Goal: Task Accomplishment & Management: Manage account settings

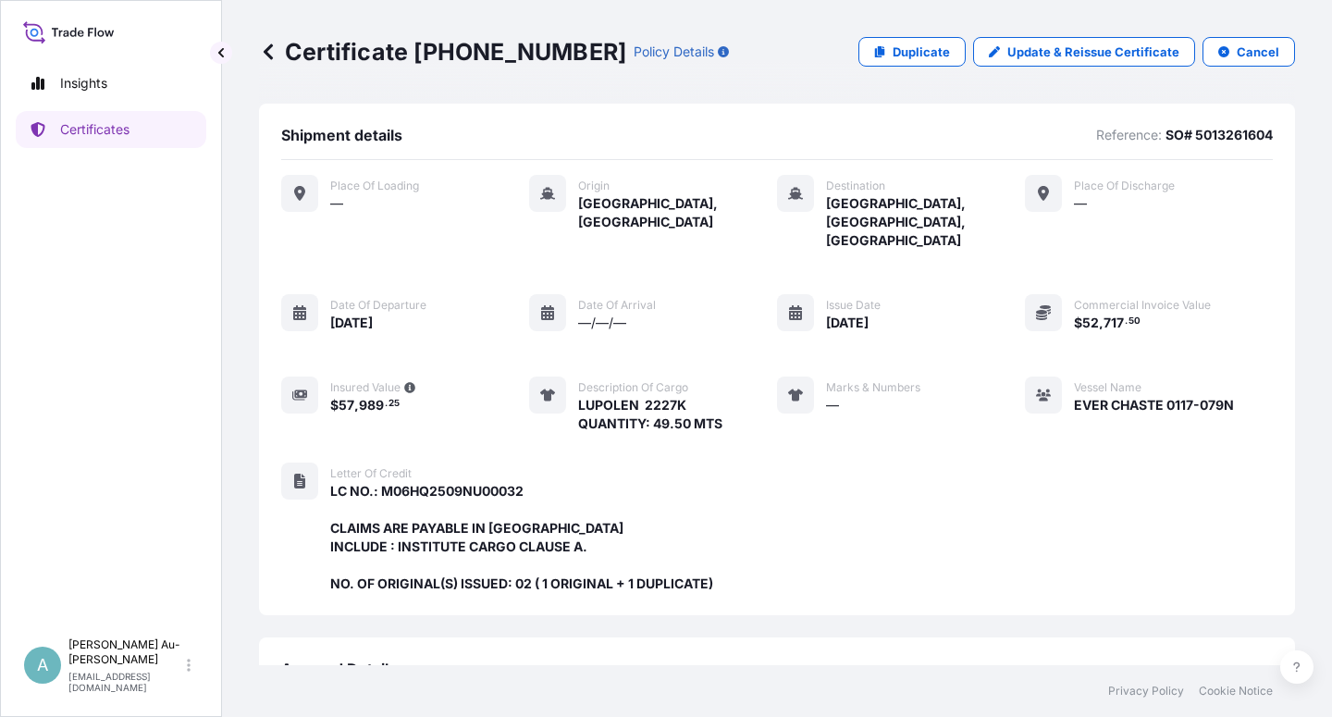
scroll to position [475, 0]
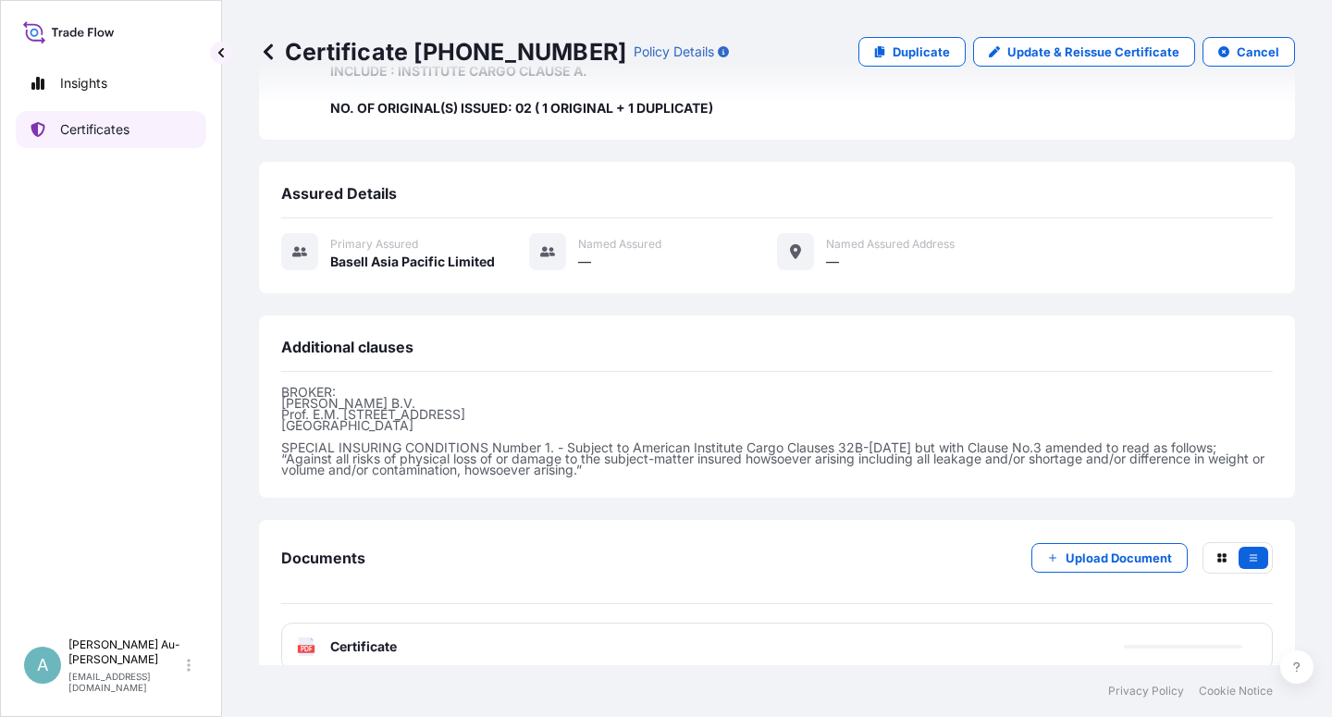
click at [105, 135] on p "Certificates" at bounding box center [94, 129] width 69 height 18
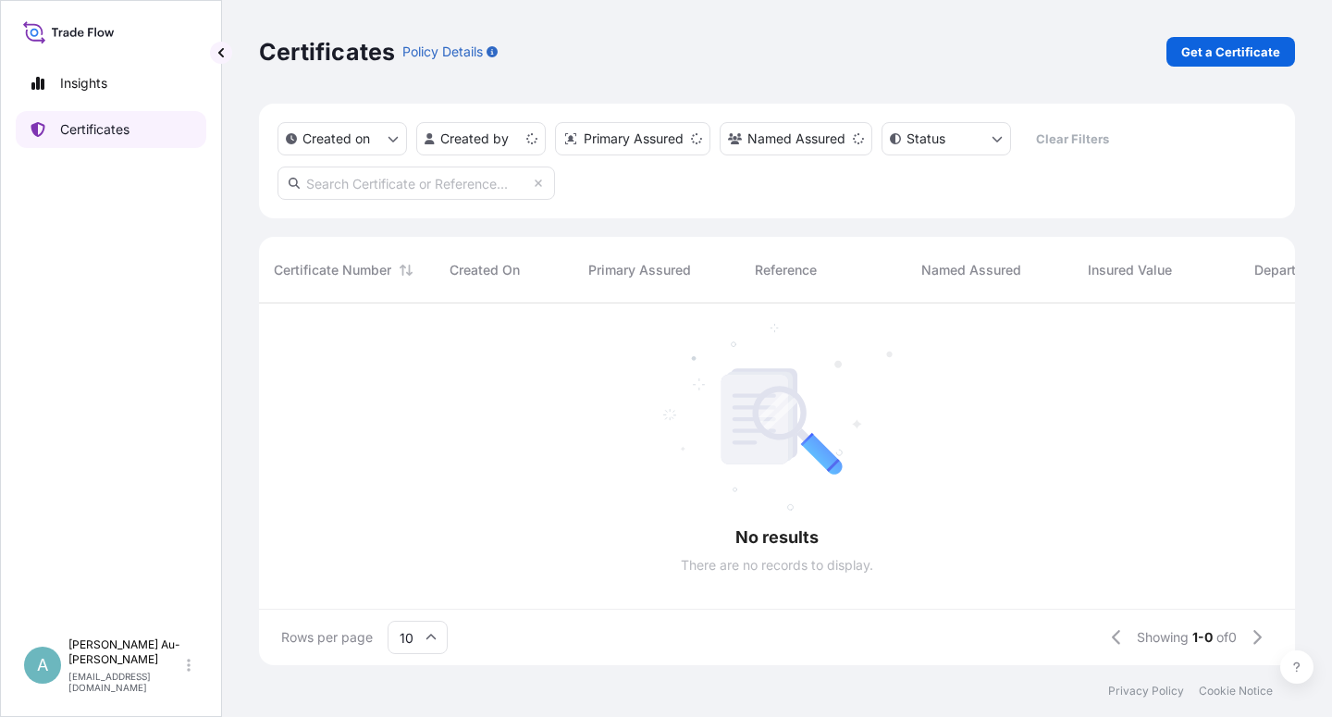
scroll to position [356, 1020]
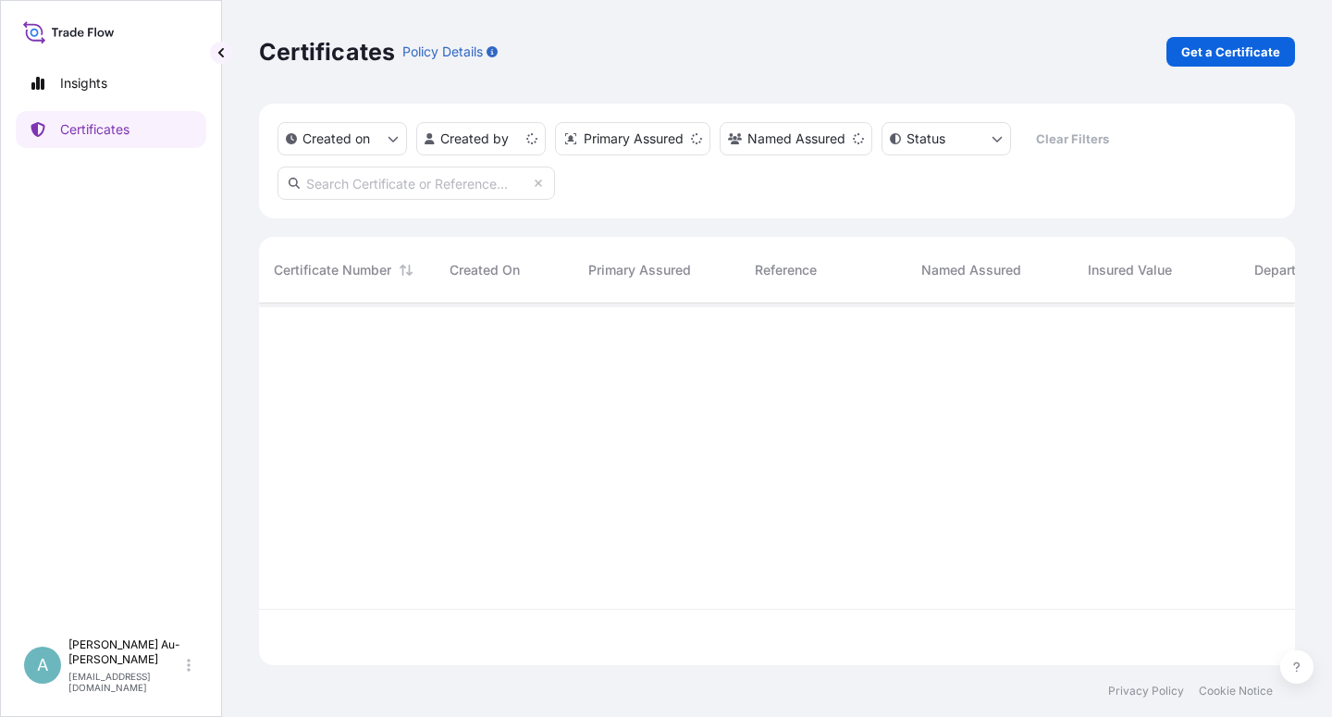
click at [382, 193] on input "text" at bounding box center [415, 182] width 277 height 33
click at [432, 184] on input "text" at bounding box center [415, 182] width 277 height 33
type input "5013230056"
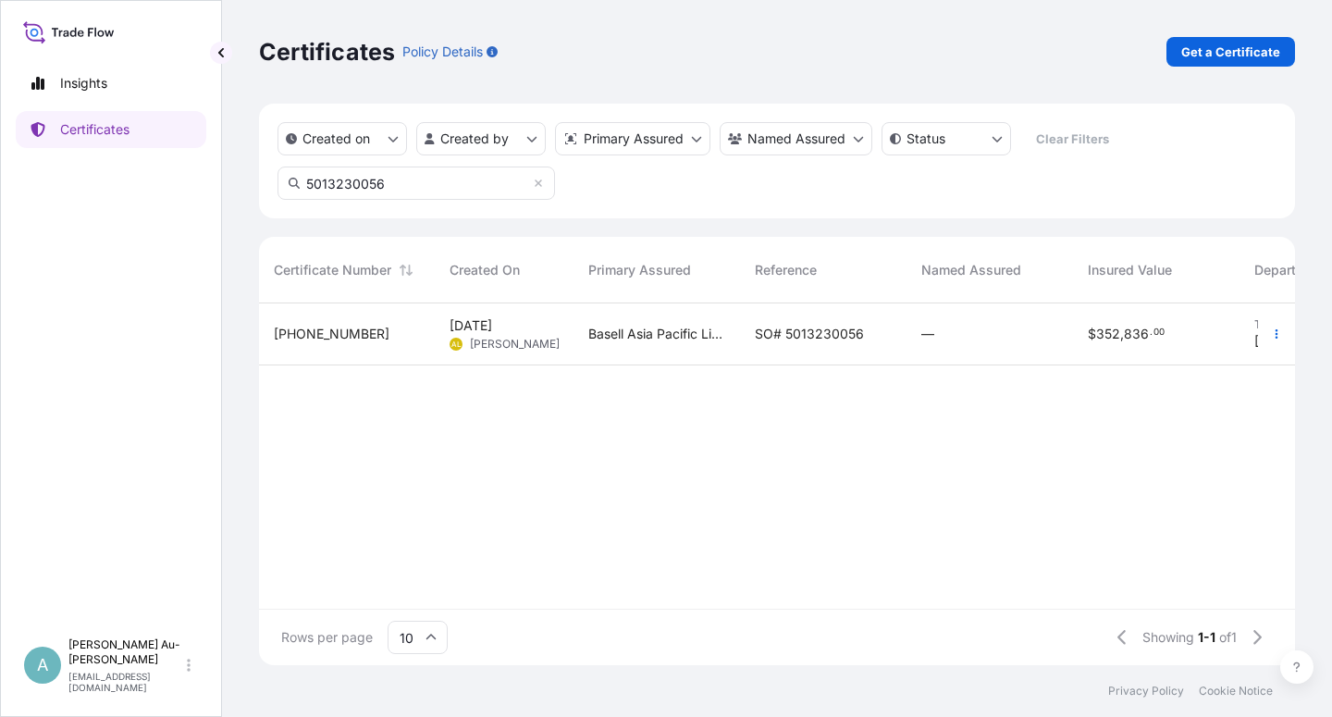
click at [824, 340] on span "SO# 5013230056" at bounding box center [809, 334] width 109 height 18
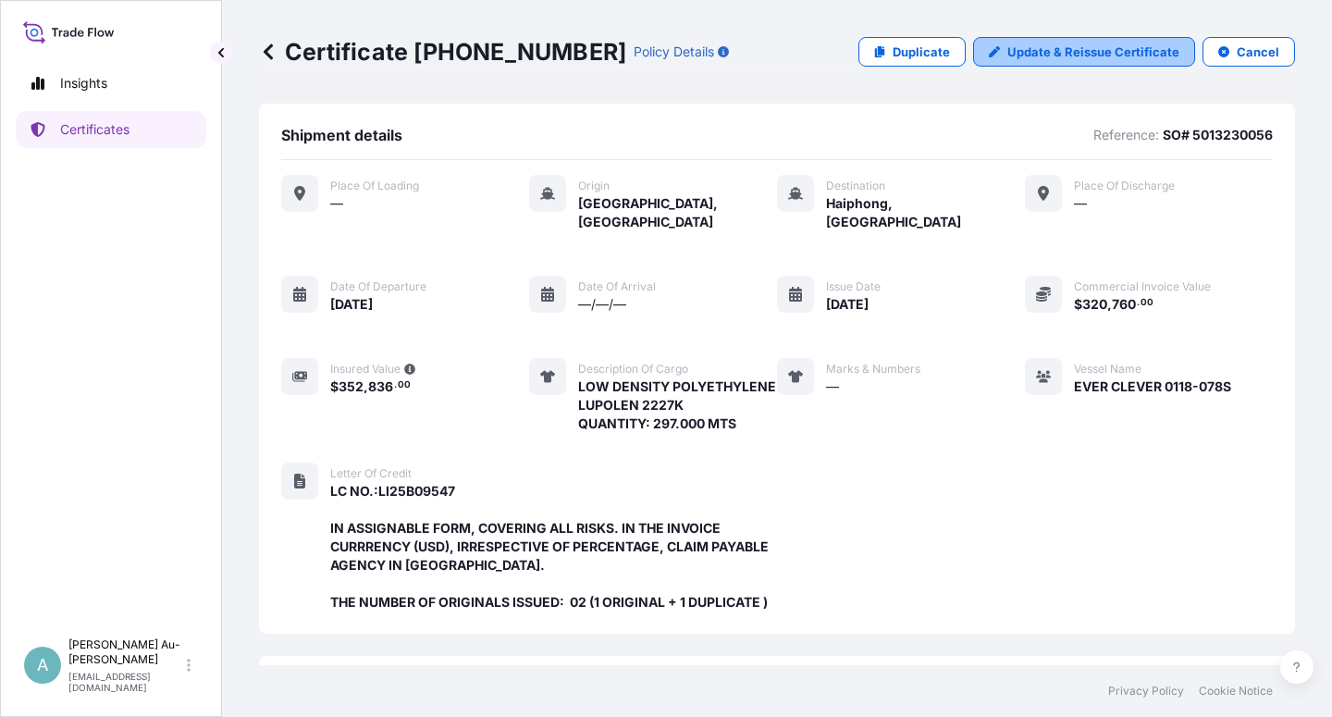
click at [1068, 55] on p "Update & Reissue Certificate" at bounding box center [1093, 52] width 172 height 18
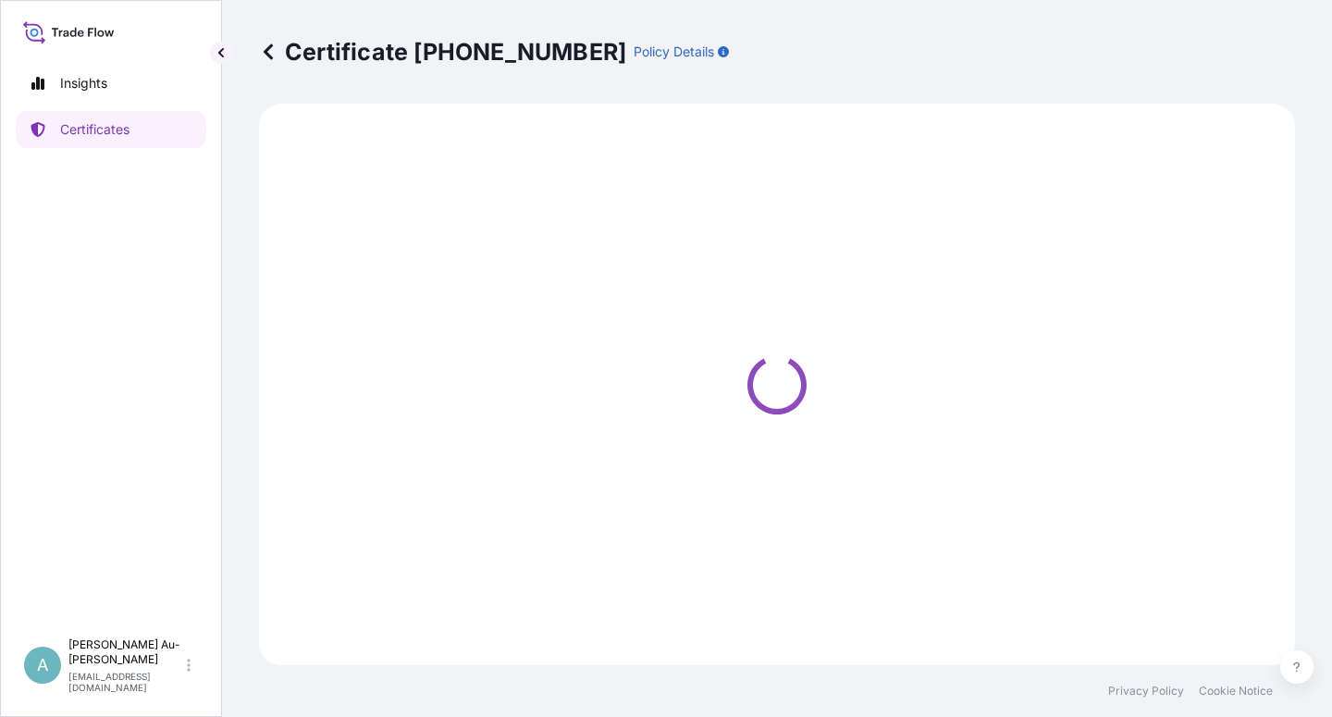
select select "Sea"
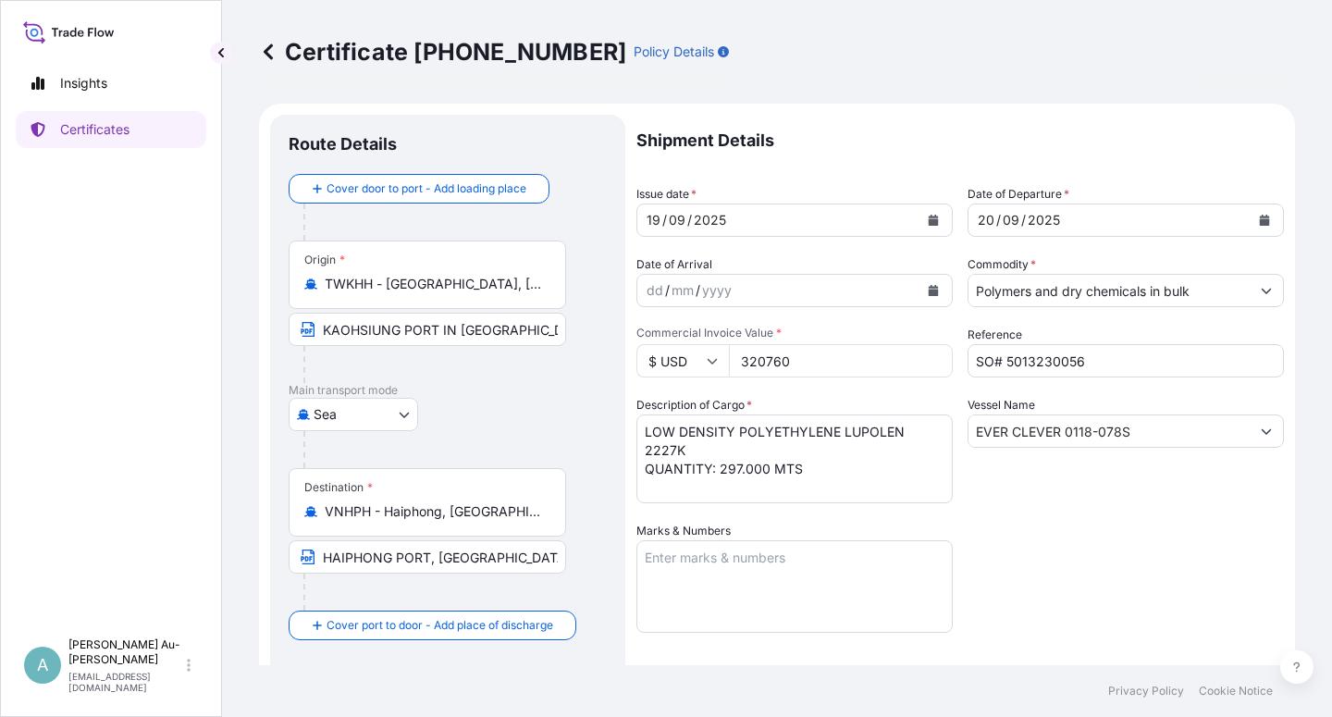
click at [919, 221] on button "Calendar" at bounding box center [933, 220] width 30 height 30
select select "32034"
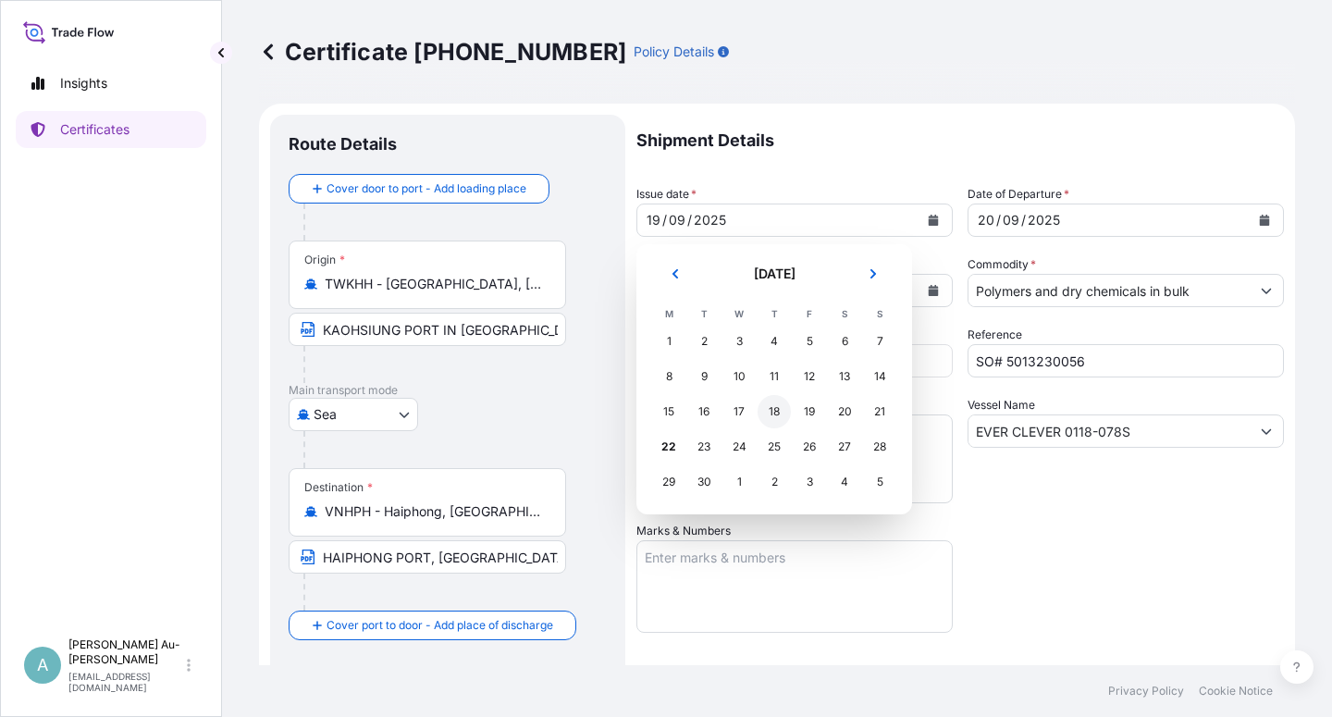
click at [771, 411] on div "18" at bounding box center [773, 411] width 33 height 33
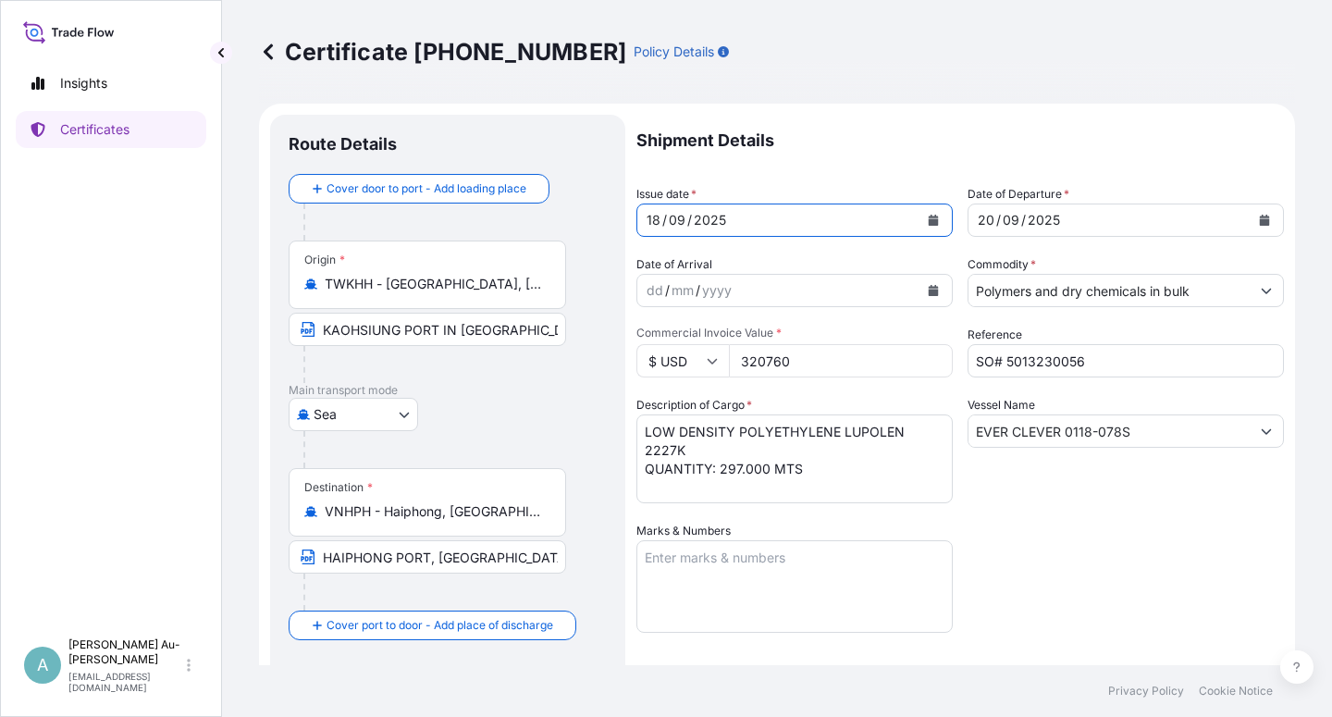
click at [1249, 225] on button "Calendar" at bounding box center [1264, 220] width 30 height 30
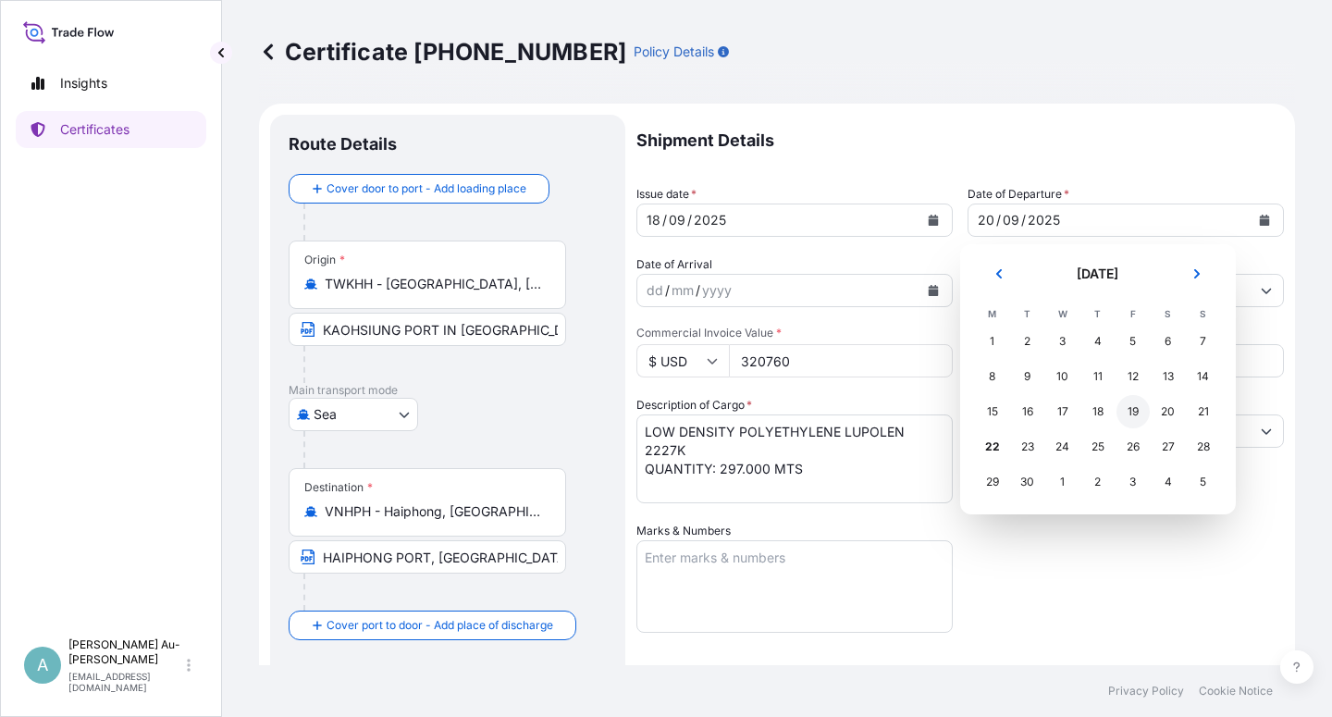
click at [1130, 418] on div "19" at bounding box center [1132, 411] width 33 height 33
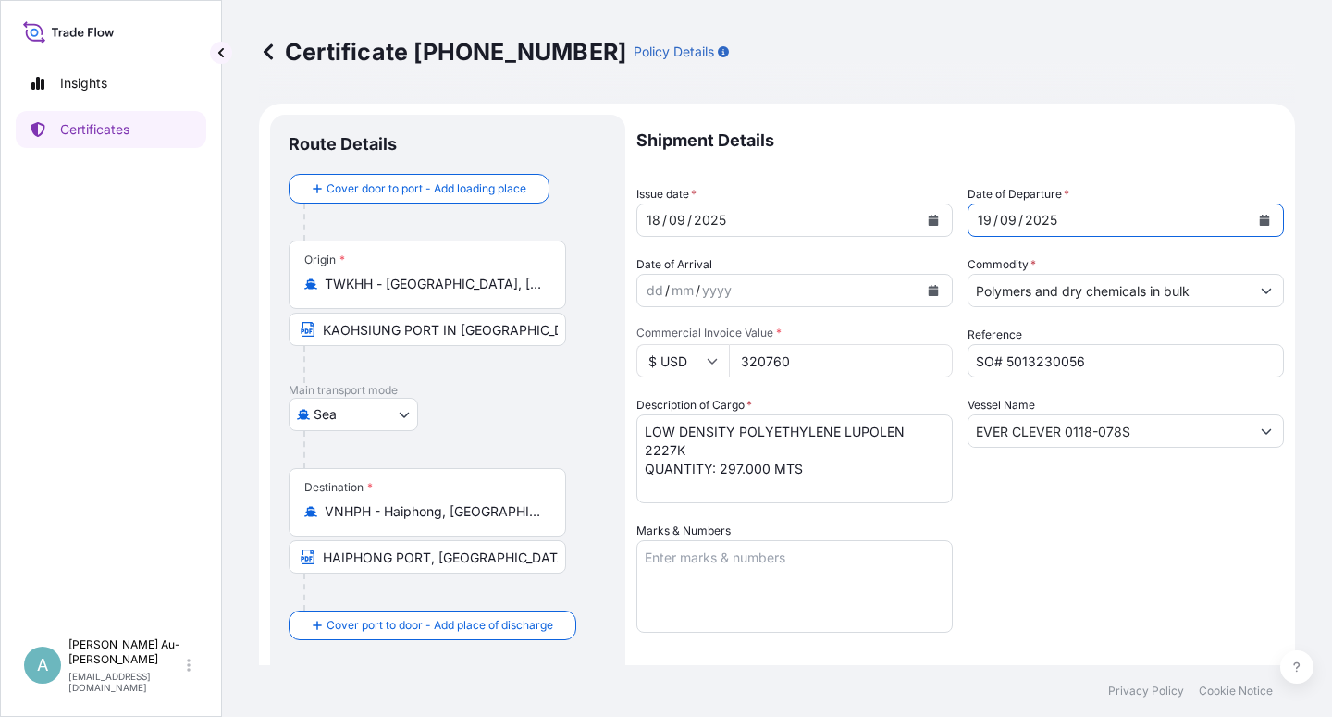
drag, startPoint x: 1073, startPoint y: 565, endPoint x: 1157, endPoint y: 510, distance: 100.3
click at [1098, 544] on div "Shipment Details Issue date * [DATE] Date of Departure * [DATE] Date of Arrival…" at bounding box center [959, 591] width 647 height 952
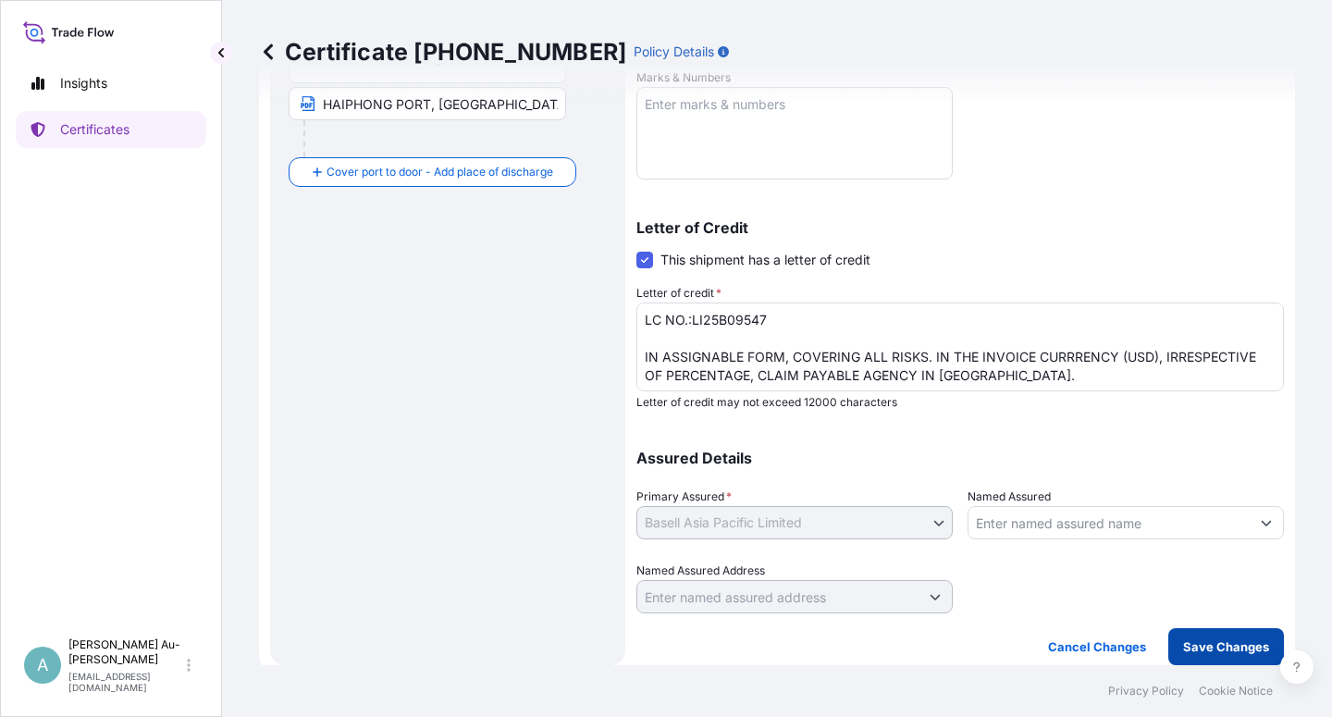
click at [1199, 645] on p "Save Changes" at bounding box center [1226, 646] width 86 height 18
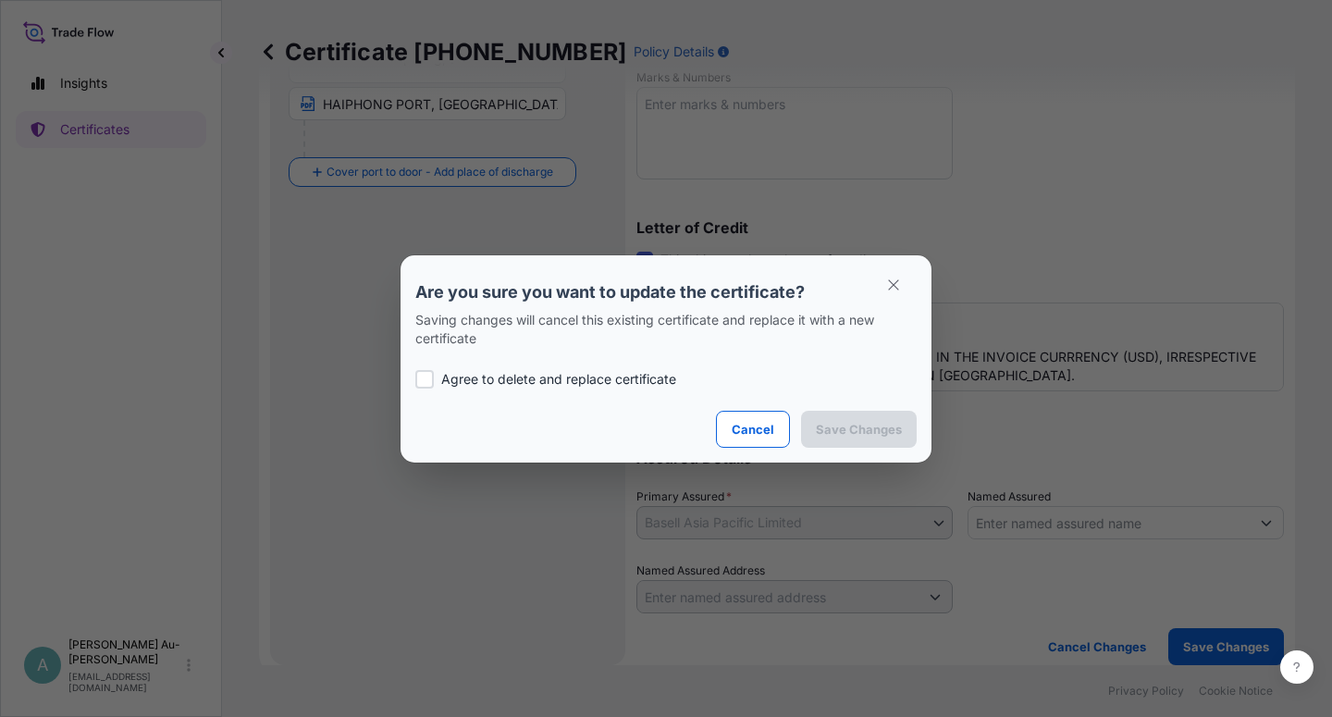
click at [562, 382] on p "Agree to delete and replace certificate" at bounding box center [558, 379] width 235 height 18
checkbox input "true"
click at [861, 428] on p "Save Changes" at bounding box center [859, 429] width 86 height 18
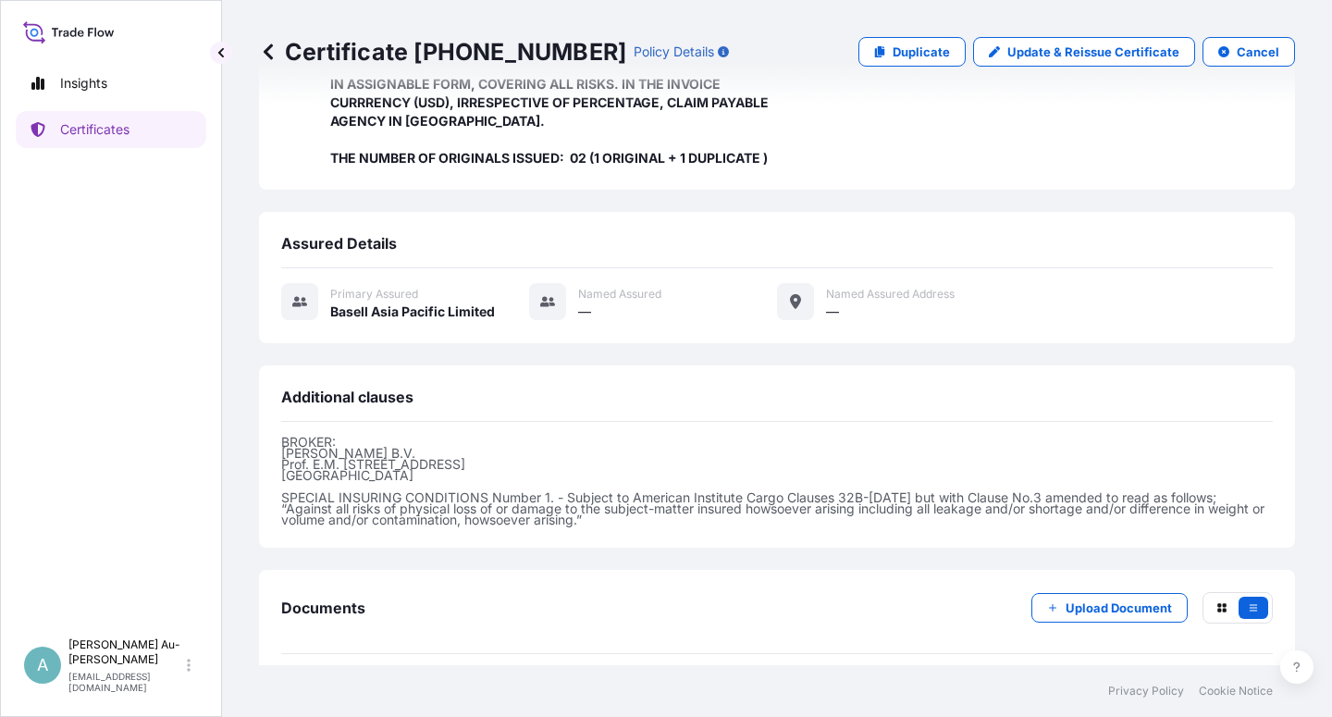
scroll to position [549, 0]
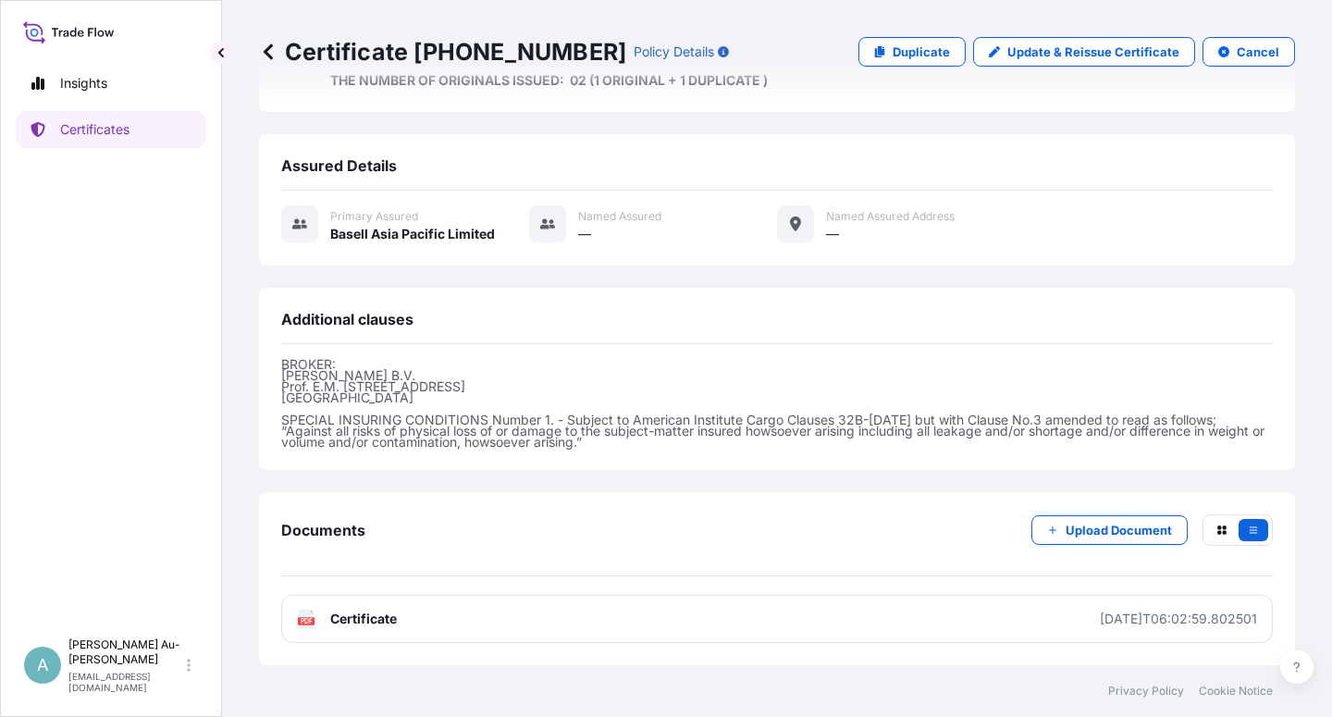
click at [530, 623] on link "PDF Certificate [DATE]T06:02:59.802501" at bounding box center [776, 619] width 991 height 48
click at [143, 146] on link "Certificates" at bounding box center [111, 129] width 190 height 37
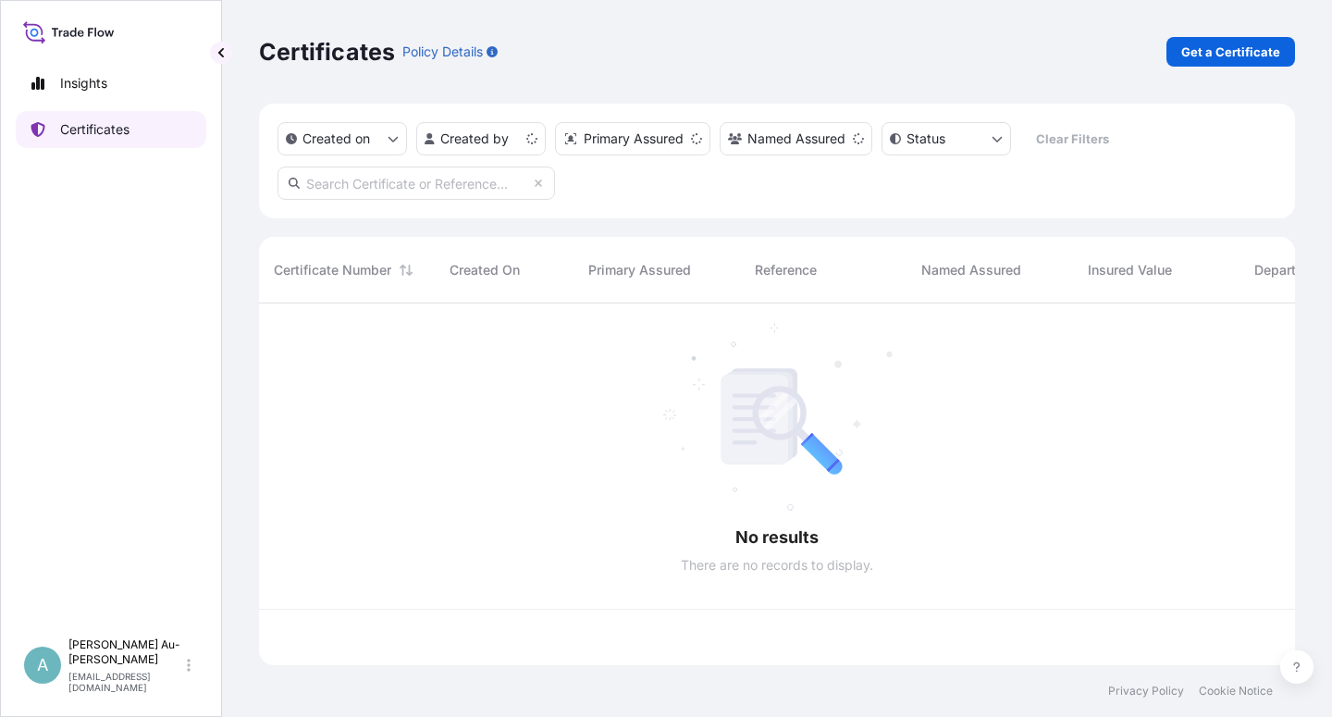
scroll to position [356, 1020]
click at [436, 182] on input "text" at bounding box center [415, 182] width 277 height 33
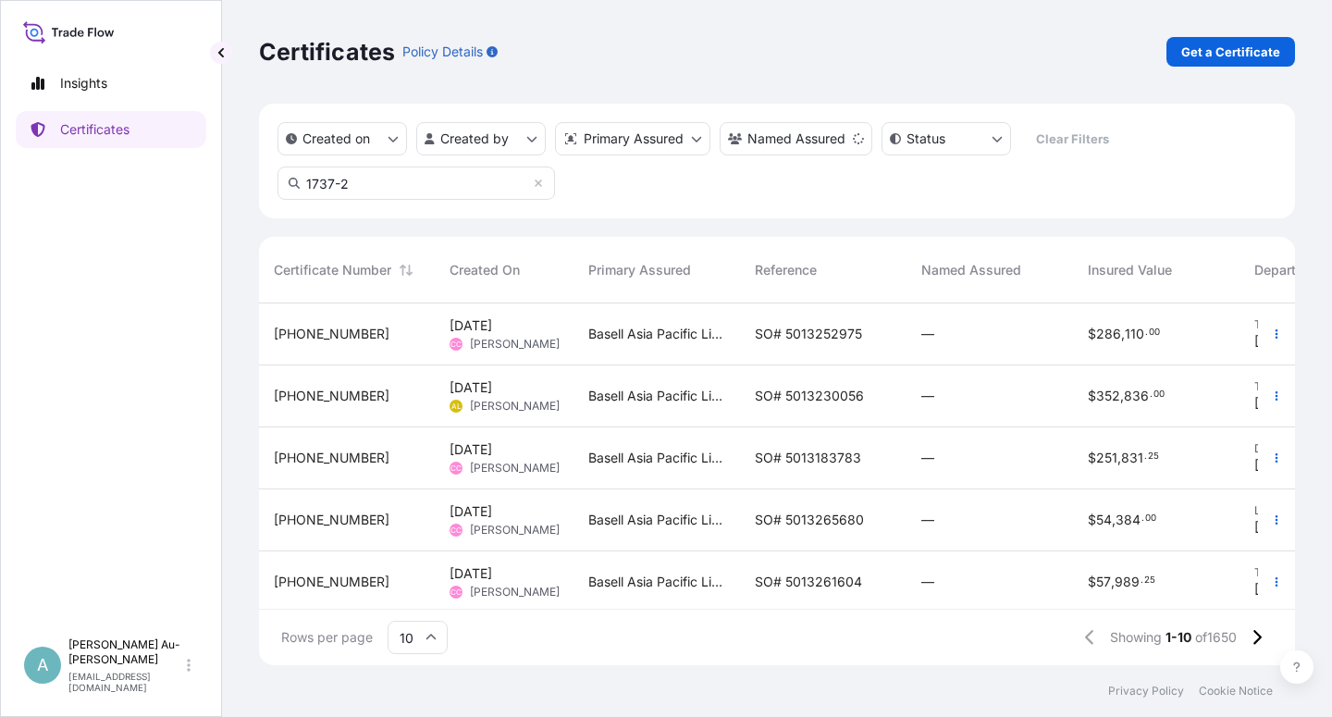
type input "1737-2"
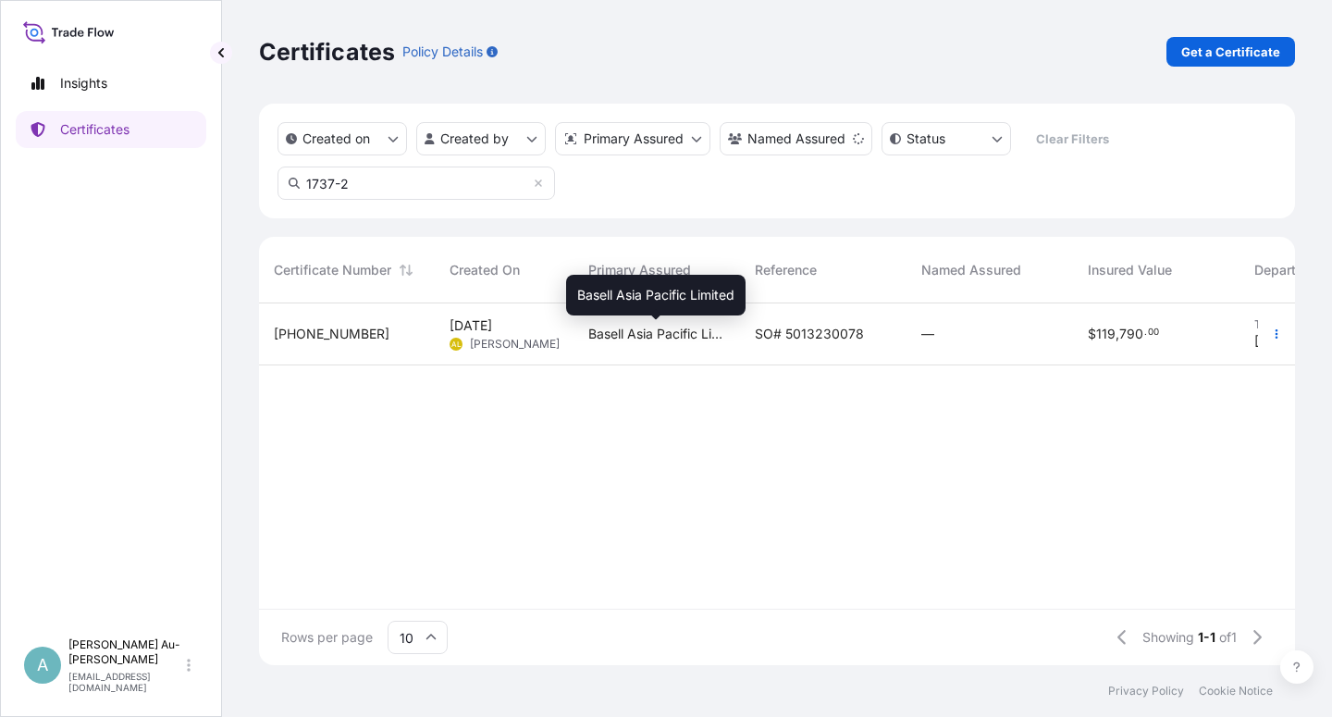
click at [621, 338] on span "Basell Asia Pacific Limited" at bounding box center [656, 334] width 137 height 18
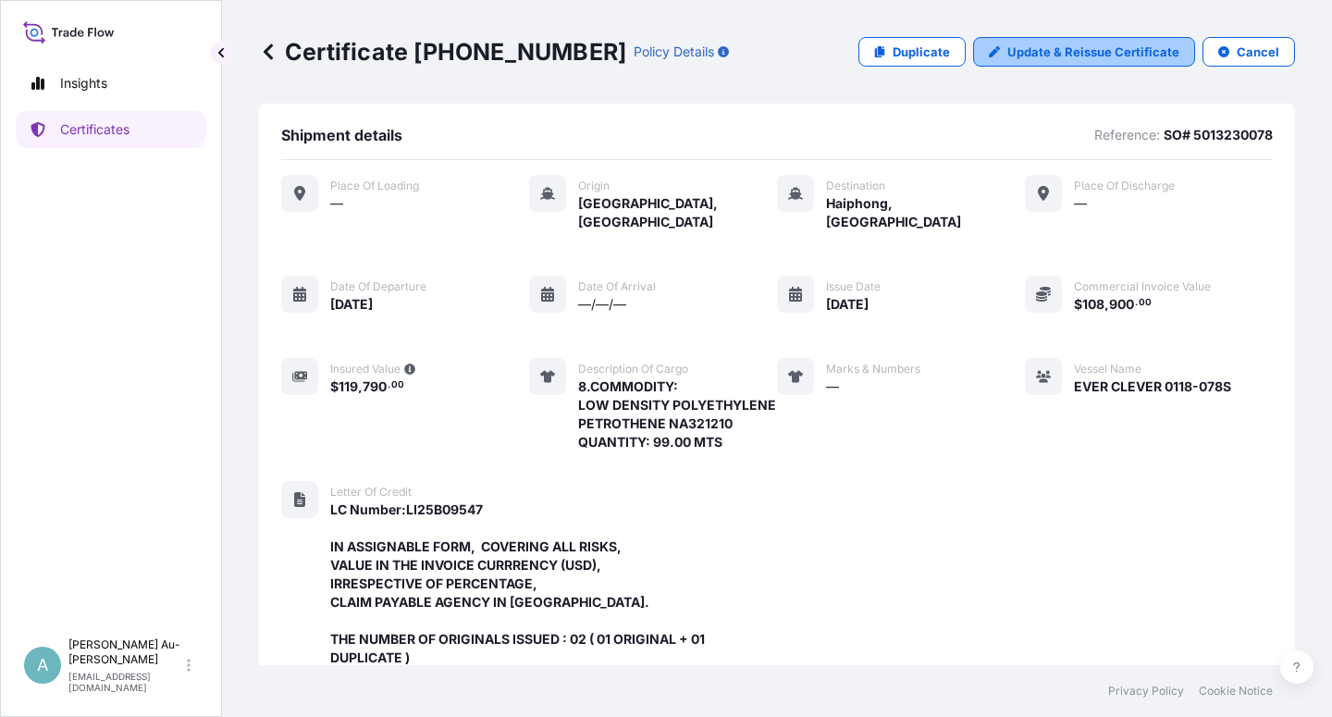
click at [1057, 58] on p "Update & Reissue Certificate" at bounding box center [1093, 52] width 172 height 18
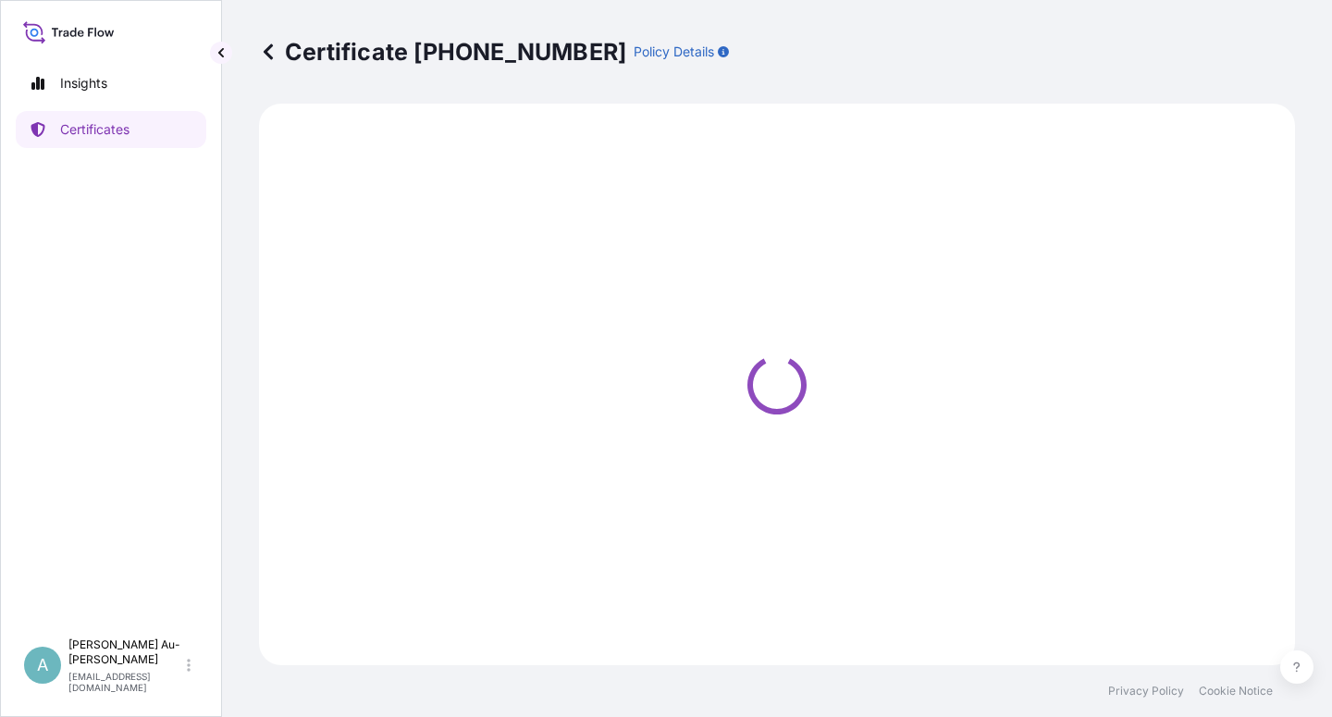
select select "Sea"
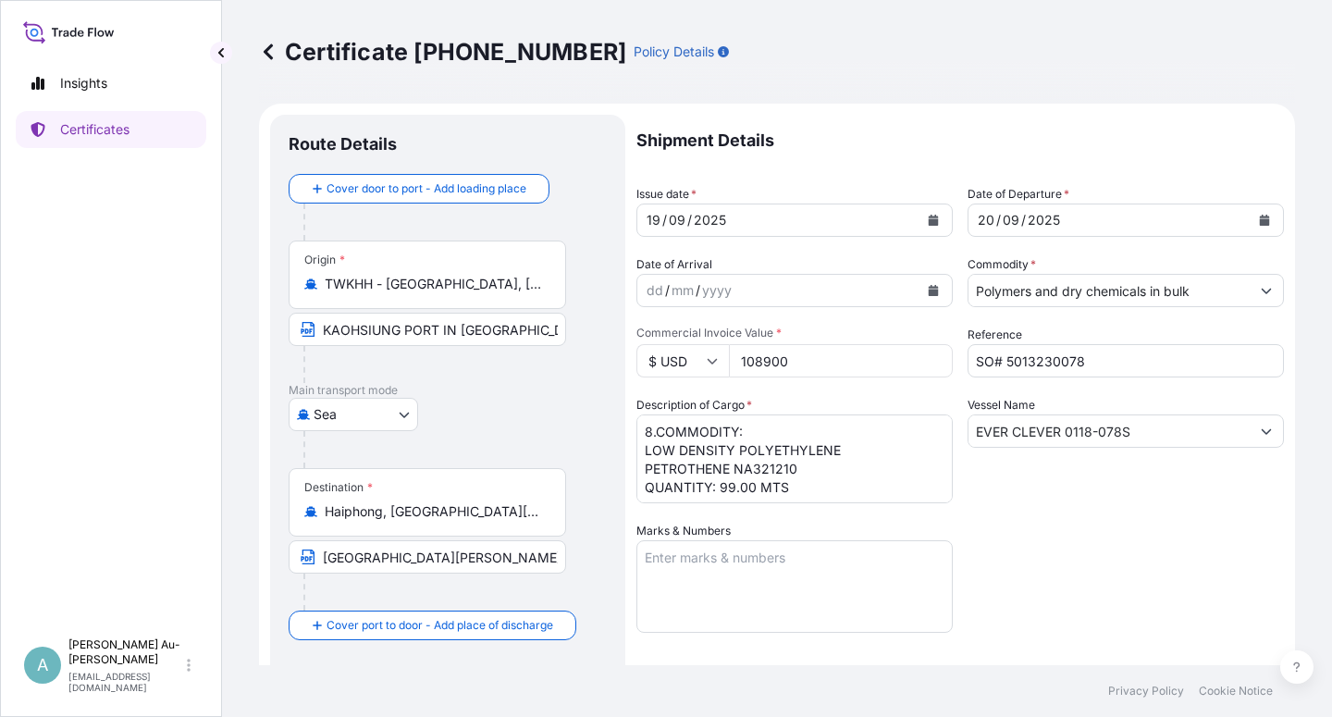
select select "32034"
click at [928, 222] on icon "Calendar" at bounding box center [933, 220] width 10 height 11
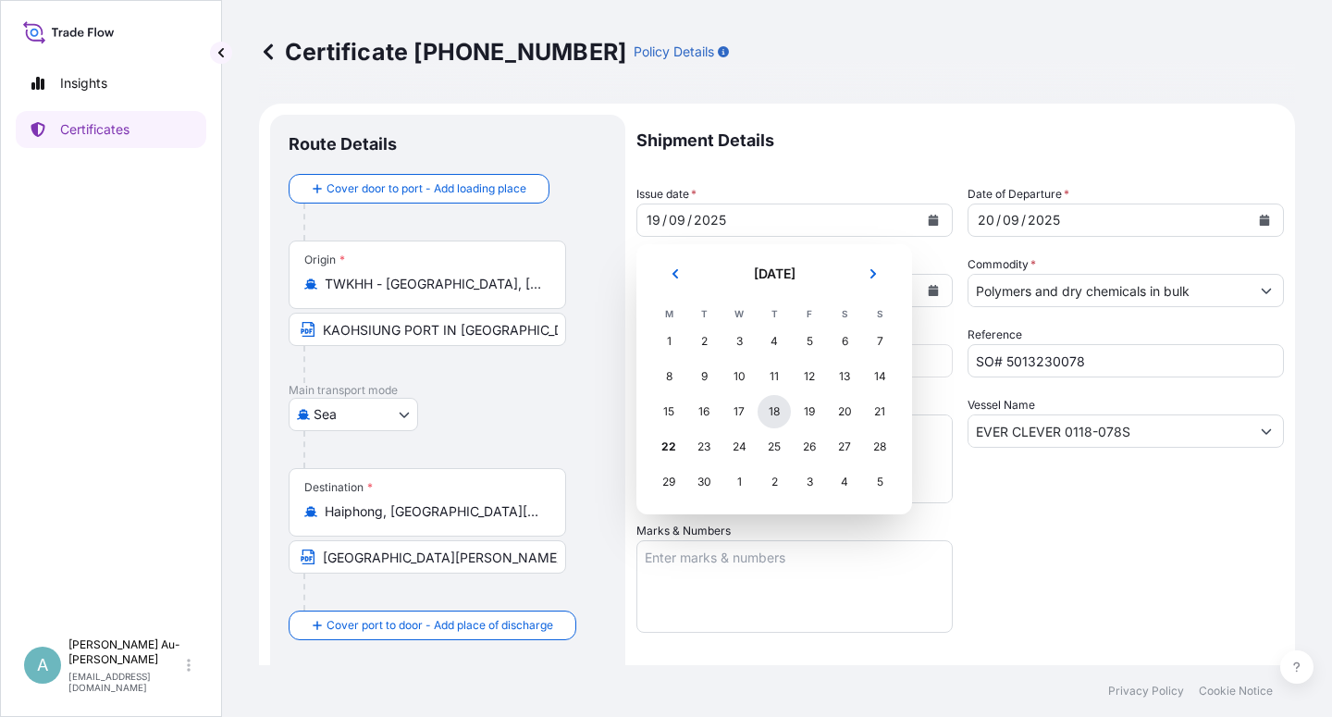
click at [783, 420] on div "18" at bounding box center [773, 411] width 33 height 33
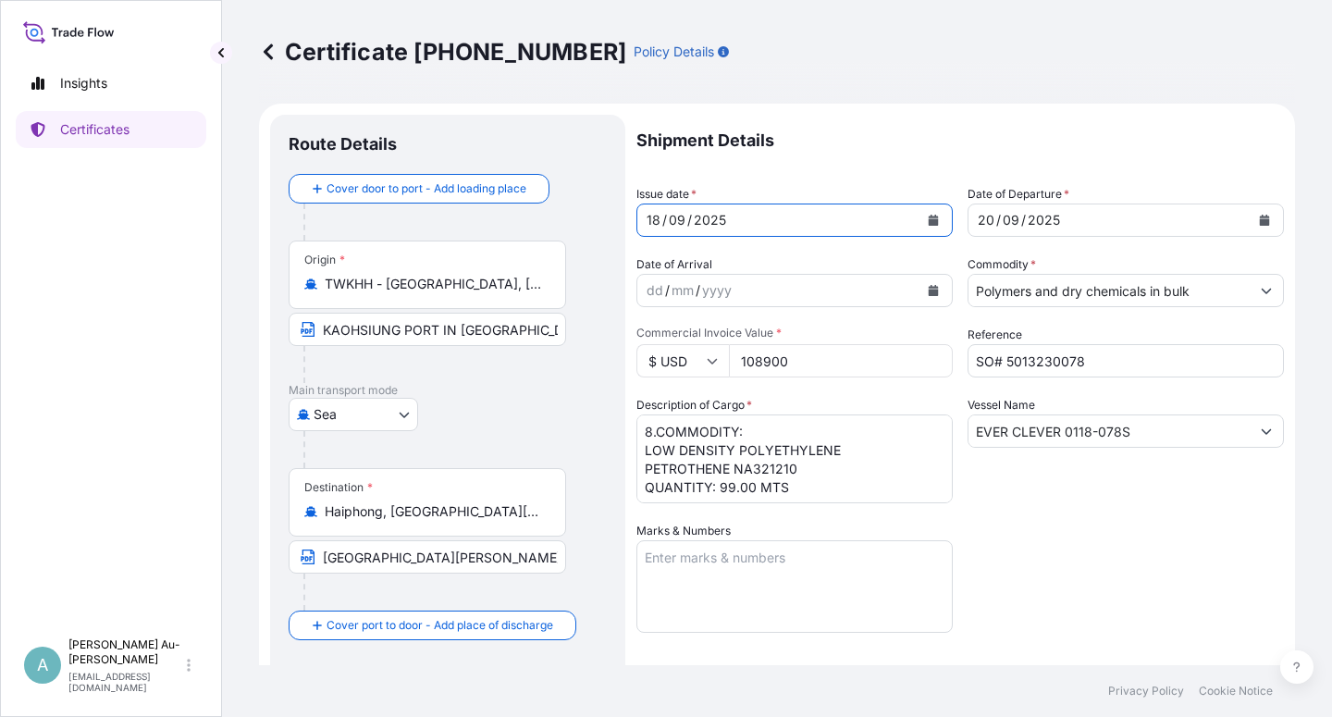
click at [1259, 217] on icon "Calendar" at bounding box center [1264, 220] width 11 height 11
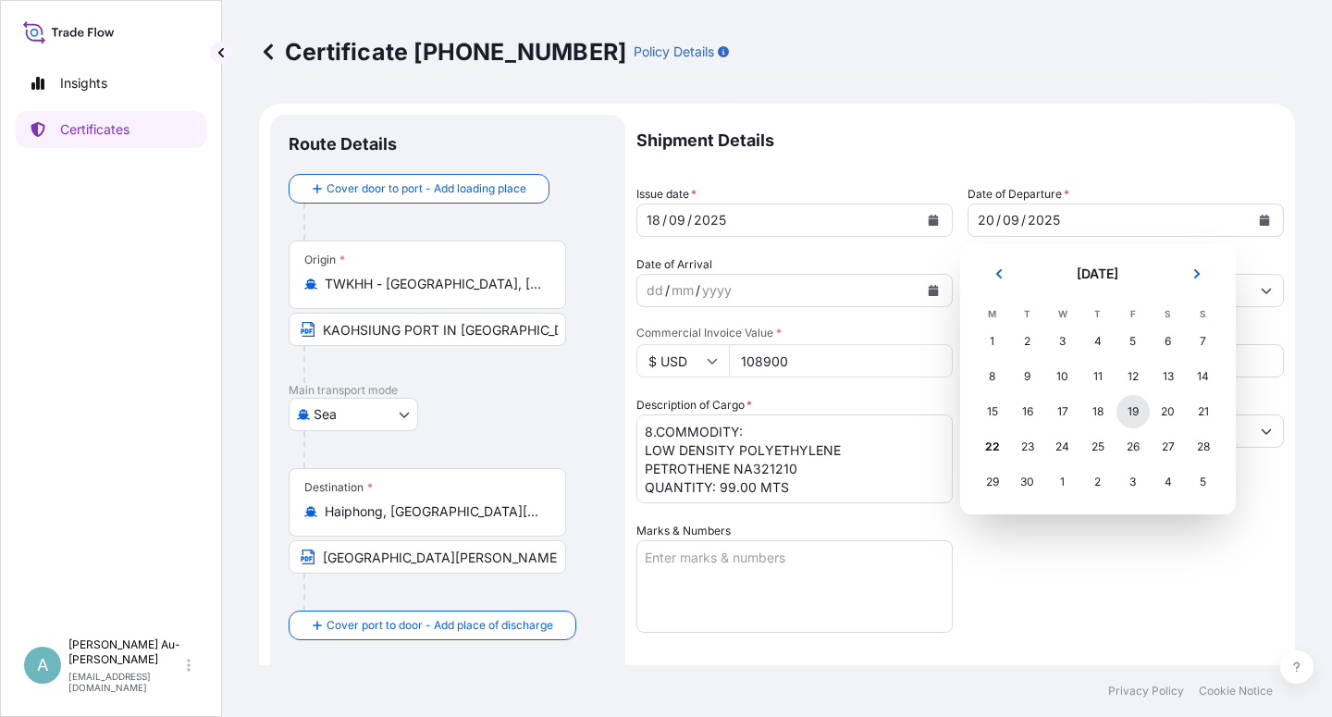
click at [1128, 415] on div "19" at bounding box center [1132, 411] width 33 height 33
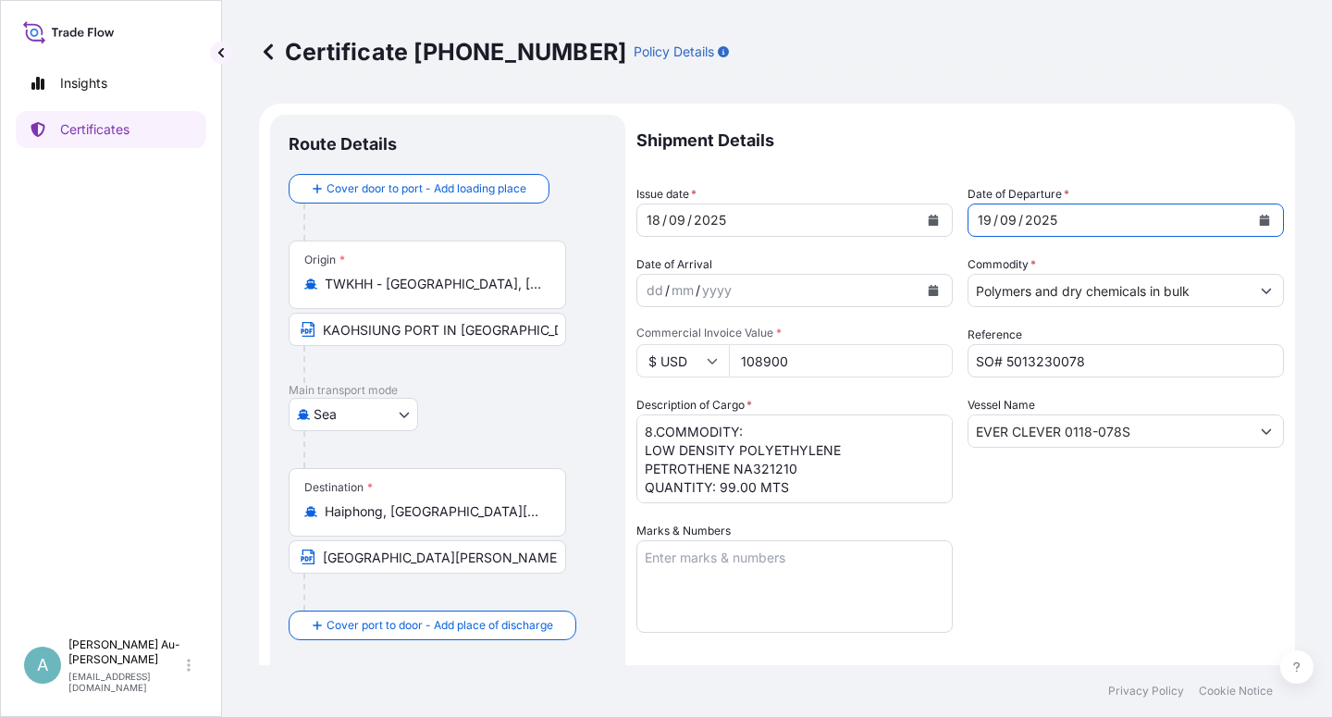
drag, startPoint x: 1132, startPoint y: 549, endPoint x: 1165, endPoint y: 519, distance: 45.2
click at [1135, 541] on div "Shipment Details Issue date * [DATE] Date of Departure * [DATE] Date of Arrival…" at bounding box center [959, 591] width 647 height 952
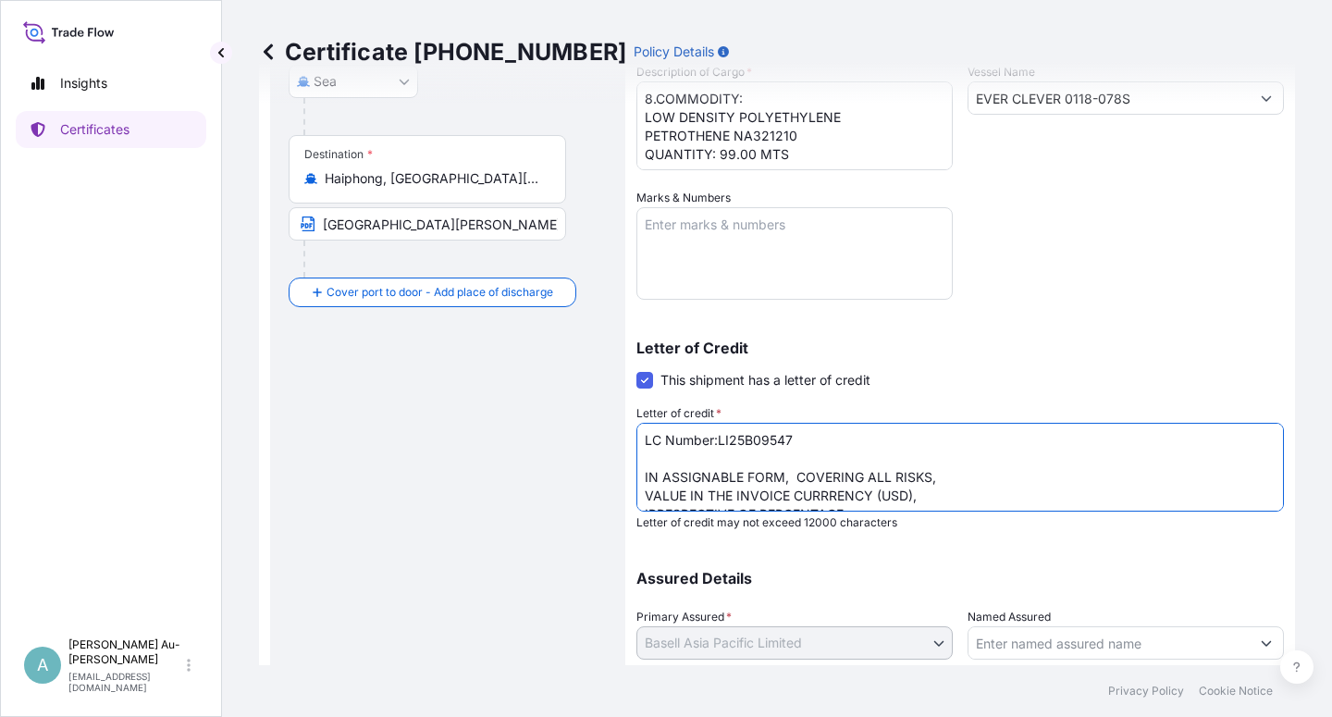
click at [942, 481] on textarea "LC Number:LI25B09547 IN ASSIGNABLE FORM, COVERING ALL RISKS, VALUE IN THE INVOI…" at bounding box center [959, 467] width 647 height 89
click at [687, 494] on textarea "LC Number:LI25B09547 IN ASSIGNABLE FORM, COVERING ALL RISKS, VALUE IN THE INVOI…" at bounding box center [959, 467] width 647 height 89
click at [1104, 473] on textarea "LC Number:LI25B09547 IN ASSIGNABLE FORM, COVERING ALL RISKS, VALUE IN THE INVOI…" at bounding box center [959, 467] width 647 height 89
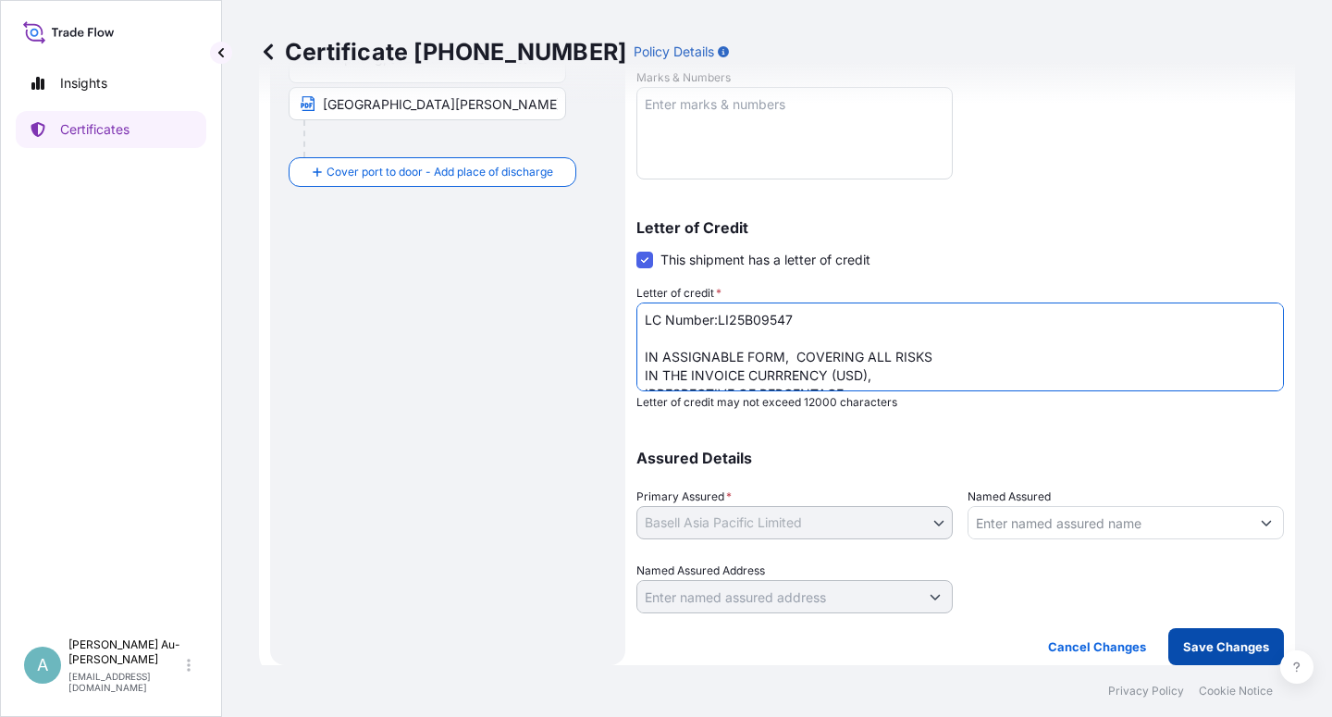
type textarea "LC Number:LI25B09547 IN ASSIGNABLE FORM, COVERING ALL RISKS IN THE INVOICE CURR…"
click at [1220, 645] on p "Save Changes" at bounding box center [1226, 646] width 86 height 18
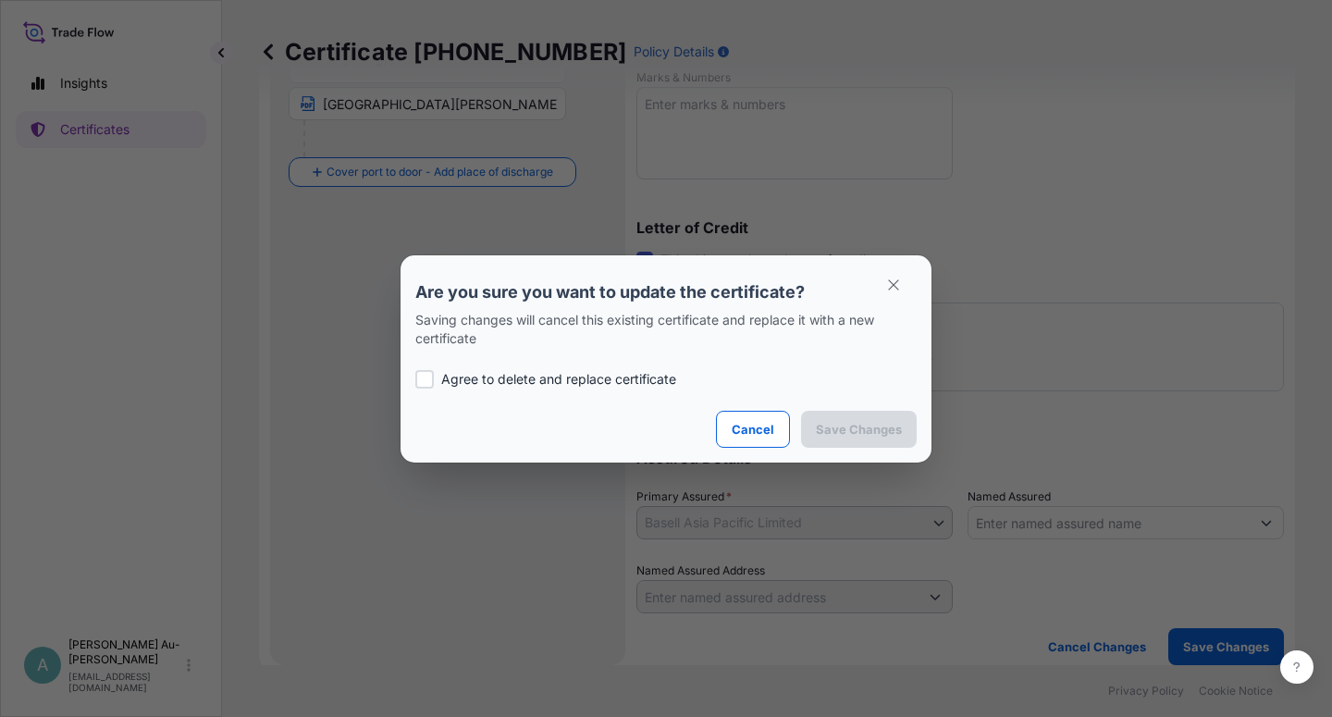
click at [541, 373] on p "Agree to delete and replace certificate" at bounding box center [558, 379] width 235 height 18
checkbox input "true"
click at [843, 434] on p "Save Changes" at bounding box center [859, 429] width 86 height 18
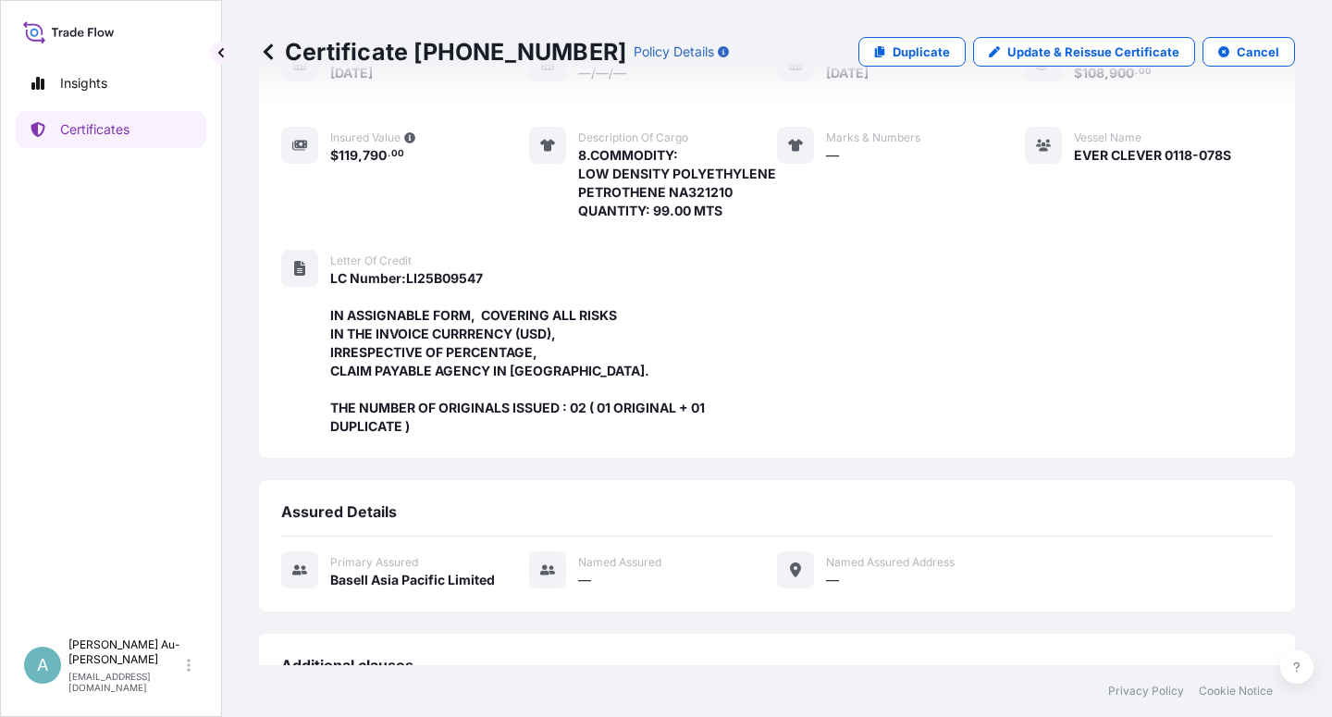
scroll to position [586, 0]
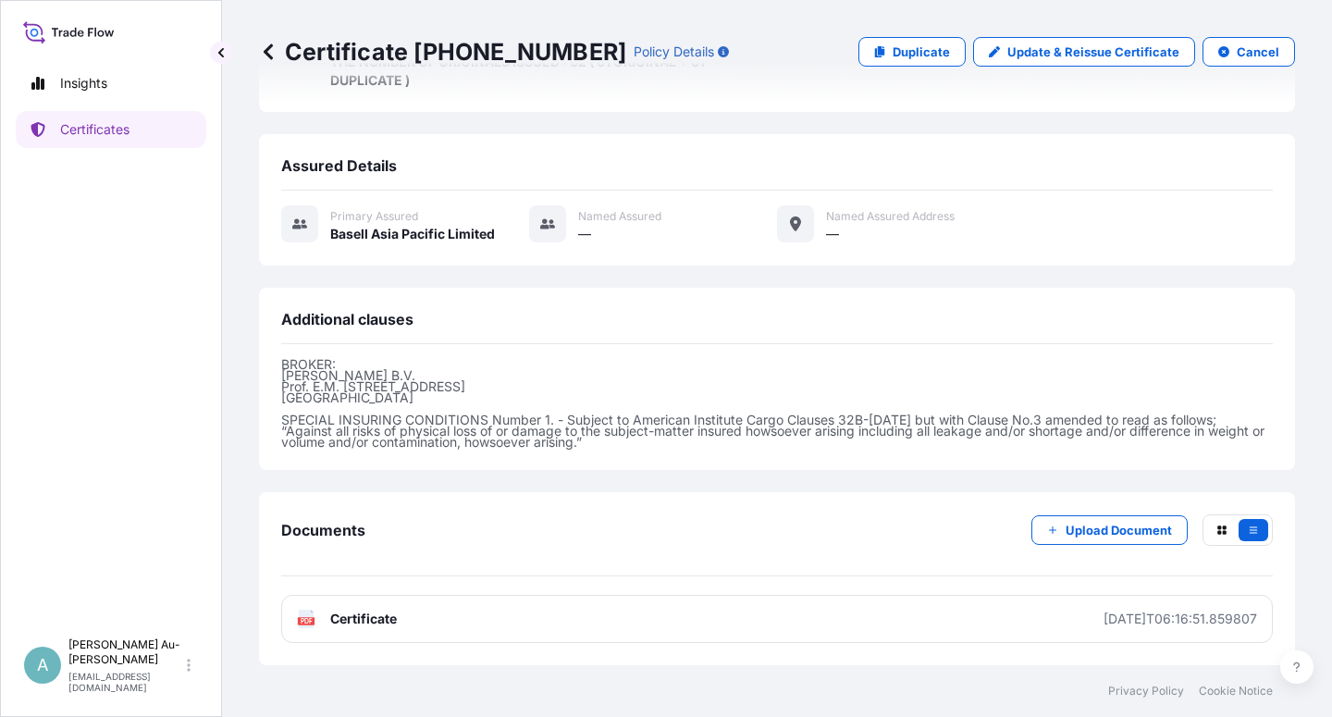
click at [443, 623] on link "PDF Certificate [DATE]T06:16:51.859807" at bounding box center [776, 619] width 991 height 48
click at [98, 141] on link "Certificates" at bounding box center [111, 129] width 190 height 37
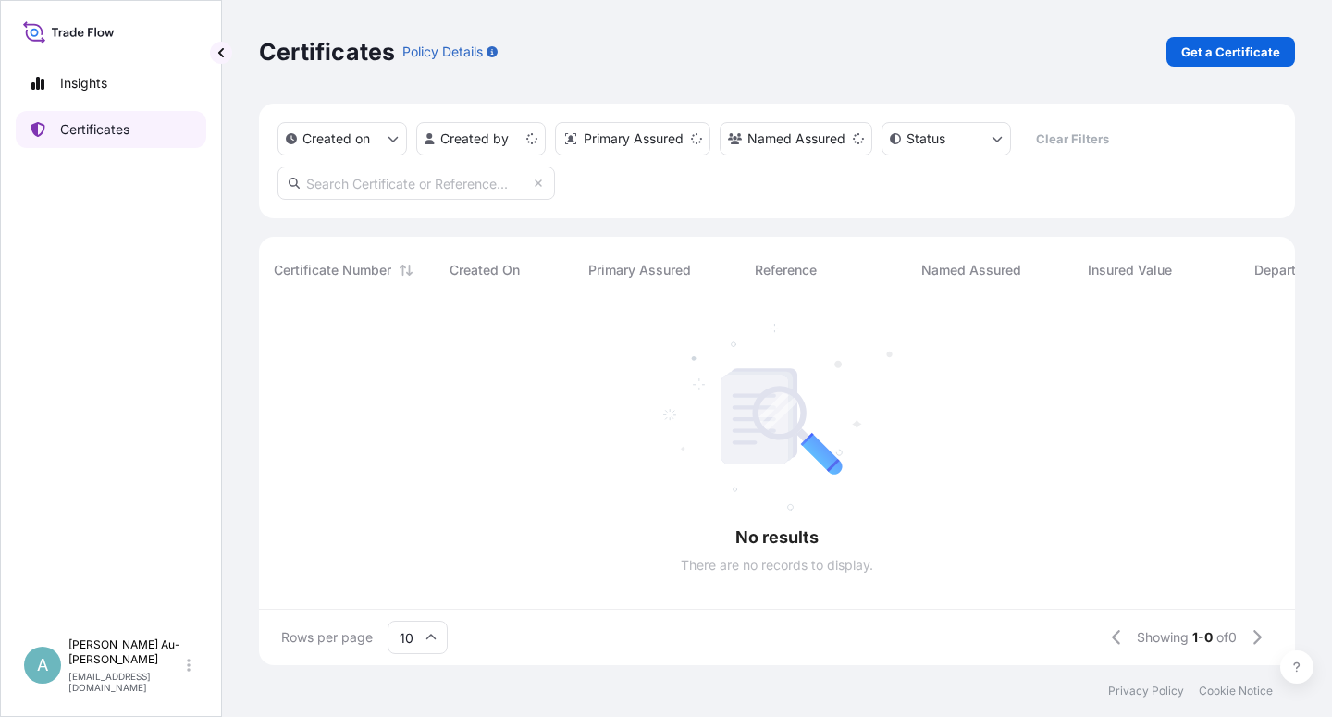
scroll to position [356, 1020]
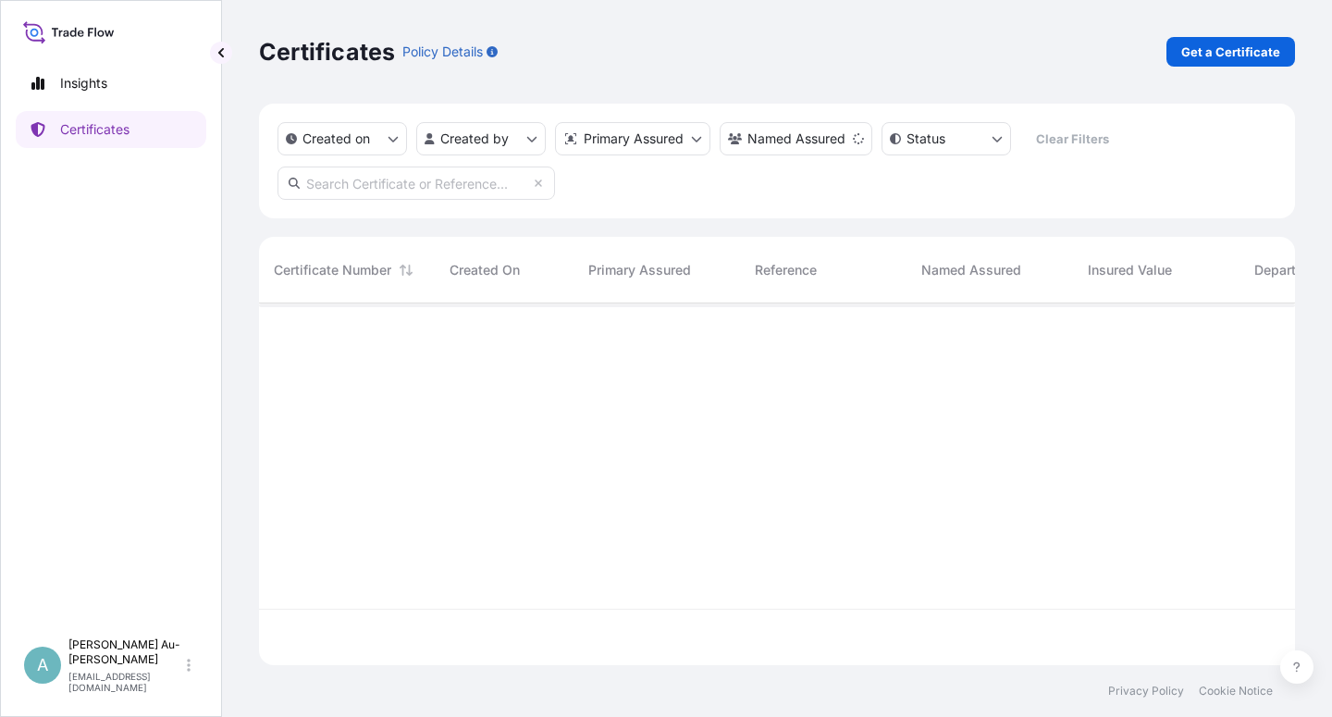
click at [393, 189] on input "text" at bounding box center [415, 182] width 277 height 33
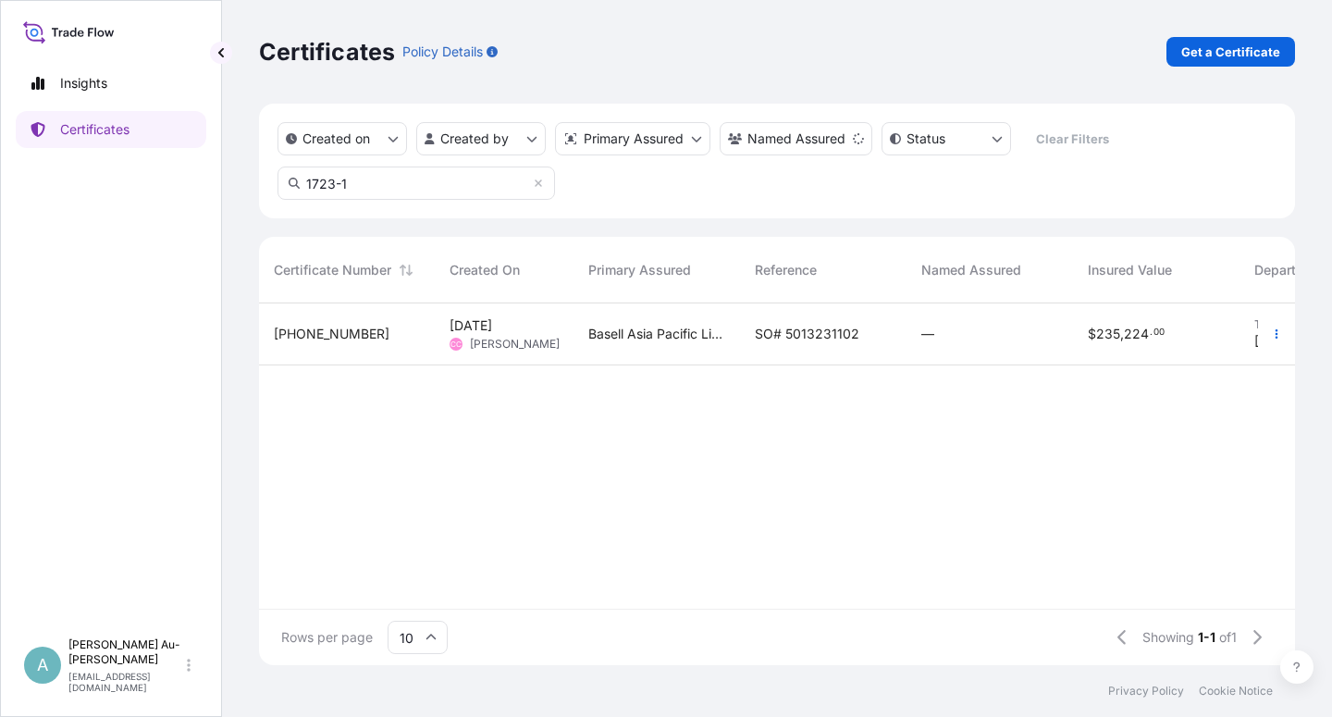
type input "1723-1"
click at [754, 350] on div "SO# 5013231102" at bounding box center [823, 334] width 166 height 62
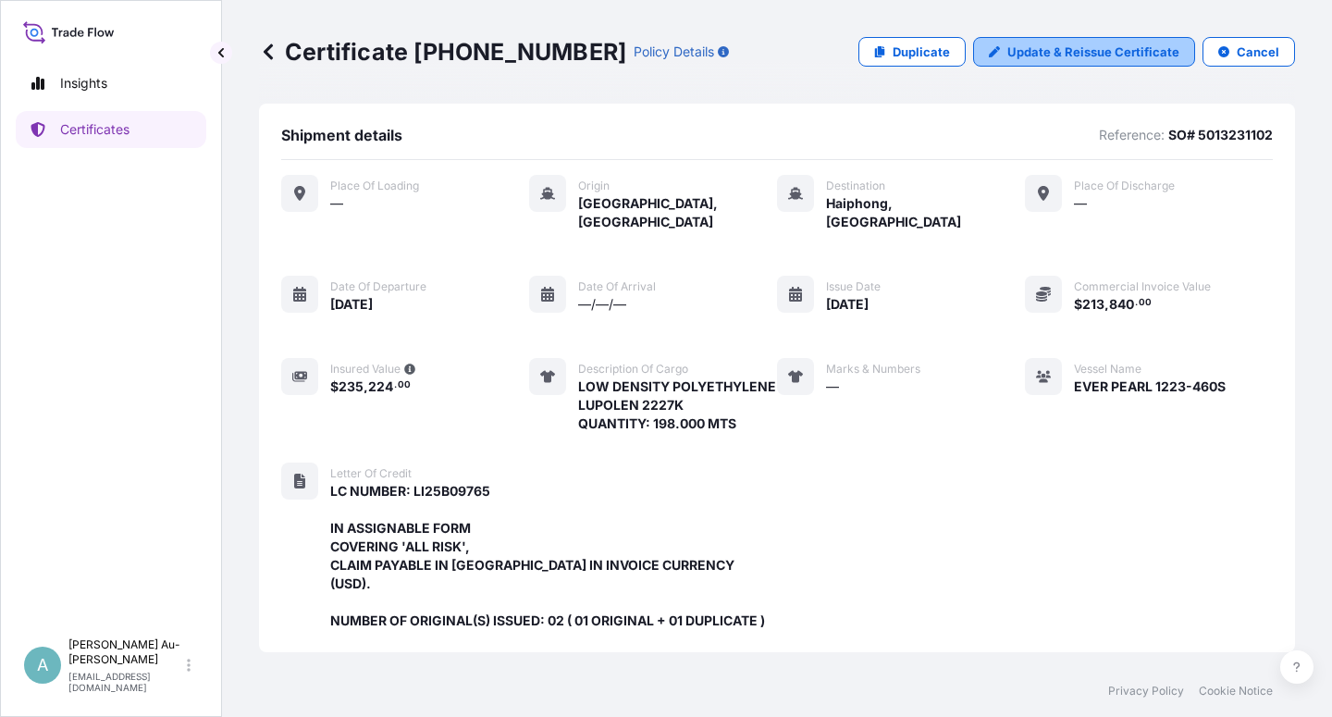
click at [1071, 54] on p "Update & Reissue Certificate" at bounding box center [1093, 52] width 172 height 18
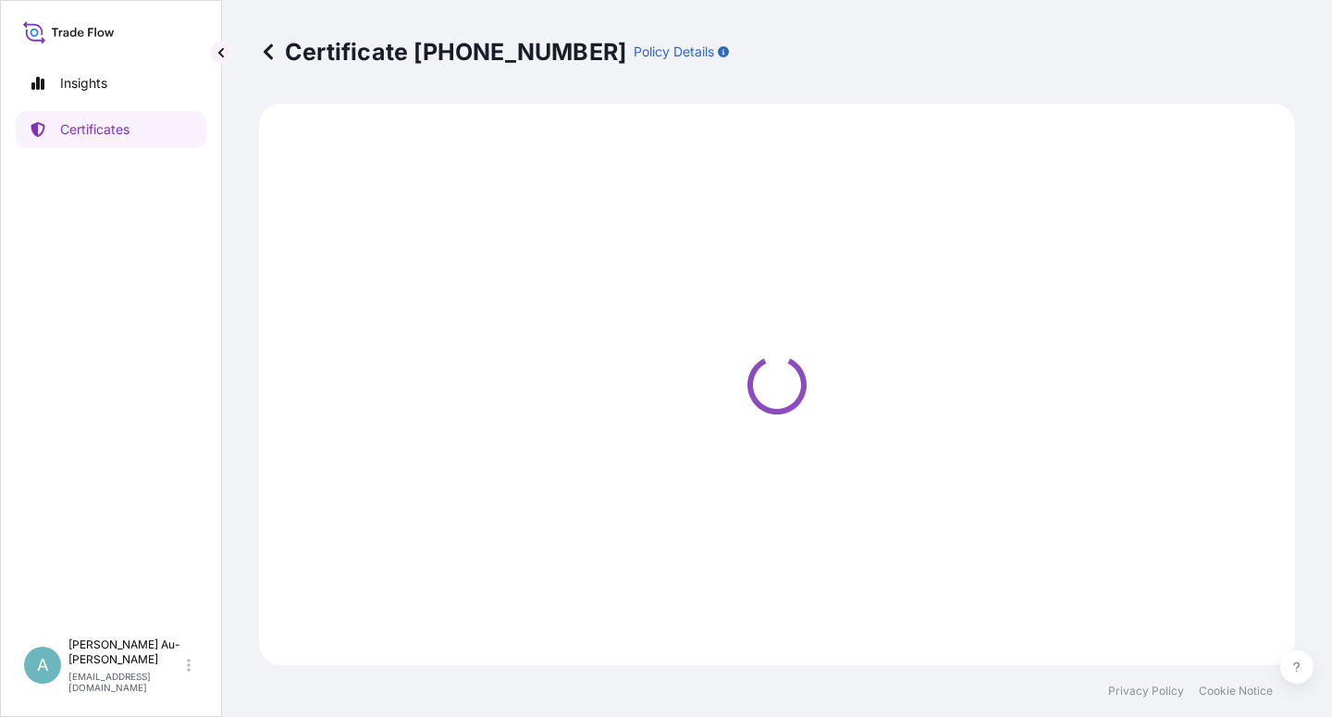
select select "Sea"
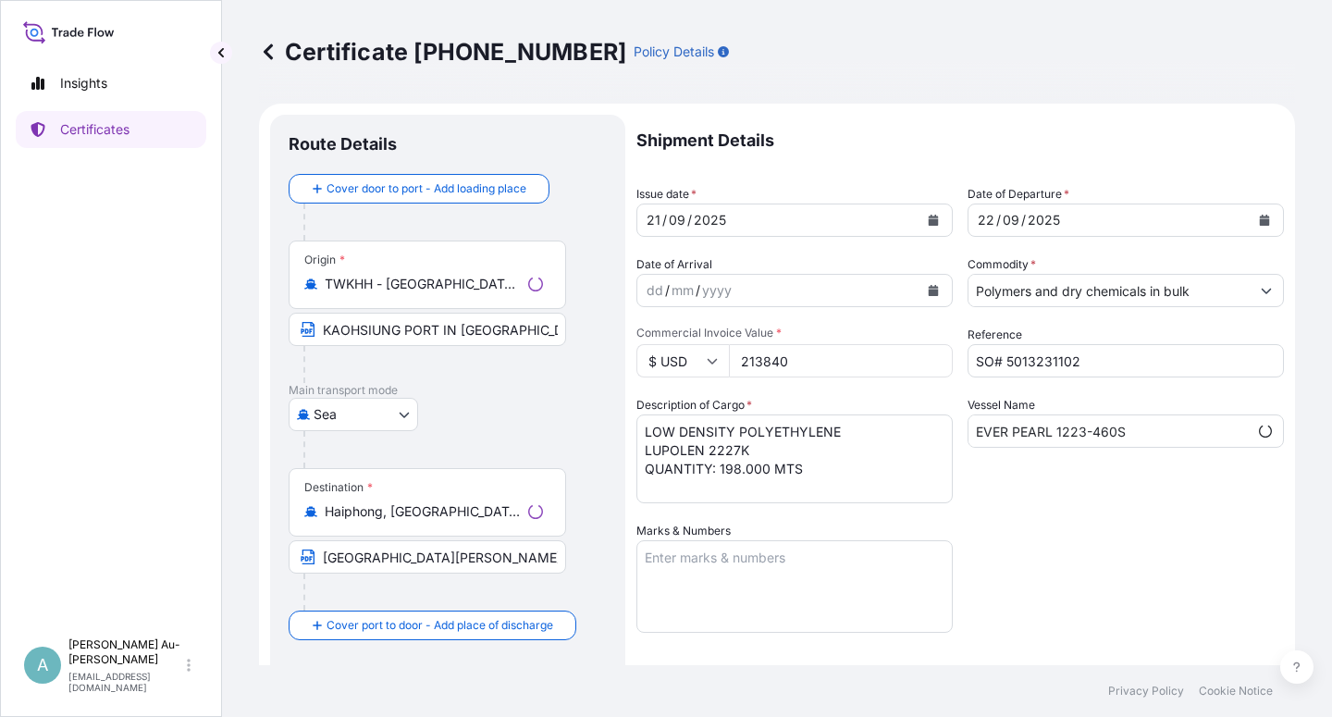
select select "32034"
click at [924, 226] on button "Calendar" at bounding box center [933, 220] width 30 height 30
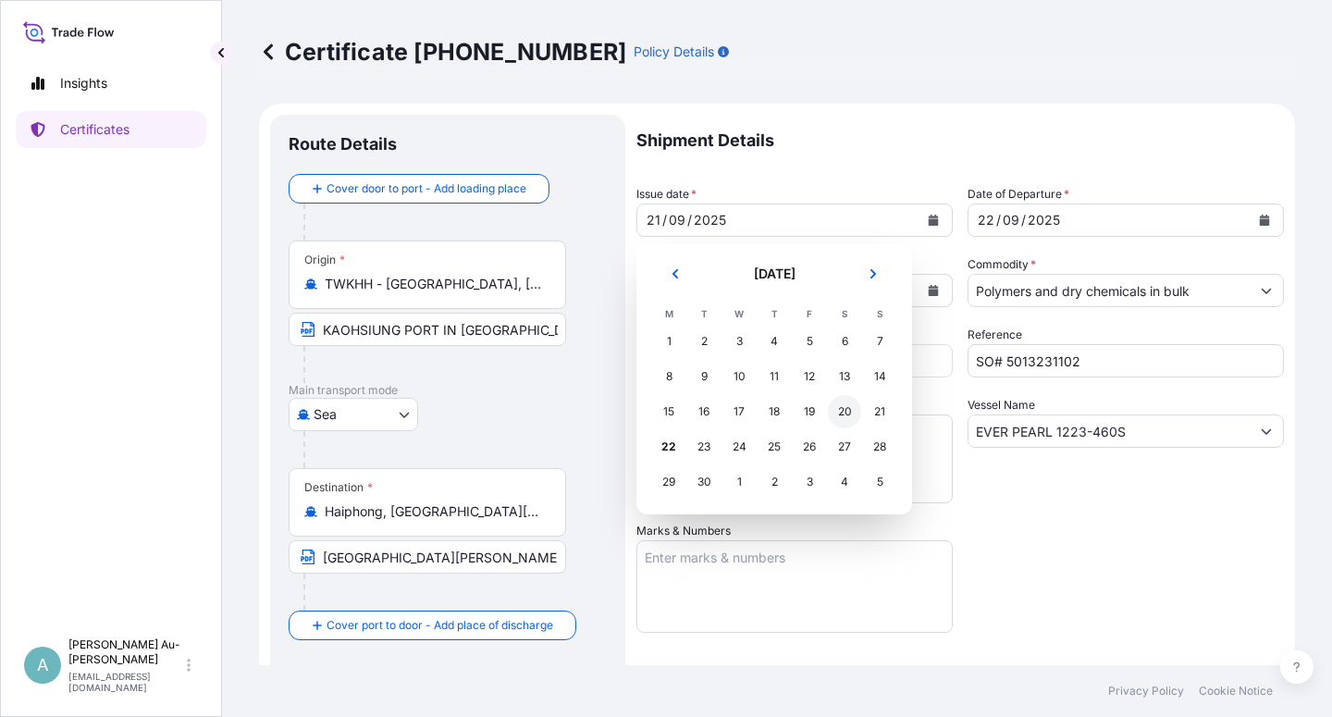
click at [840, 408] on div "20" at bounding box center [844, 411] width 33 height 33
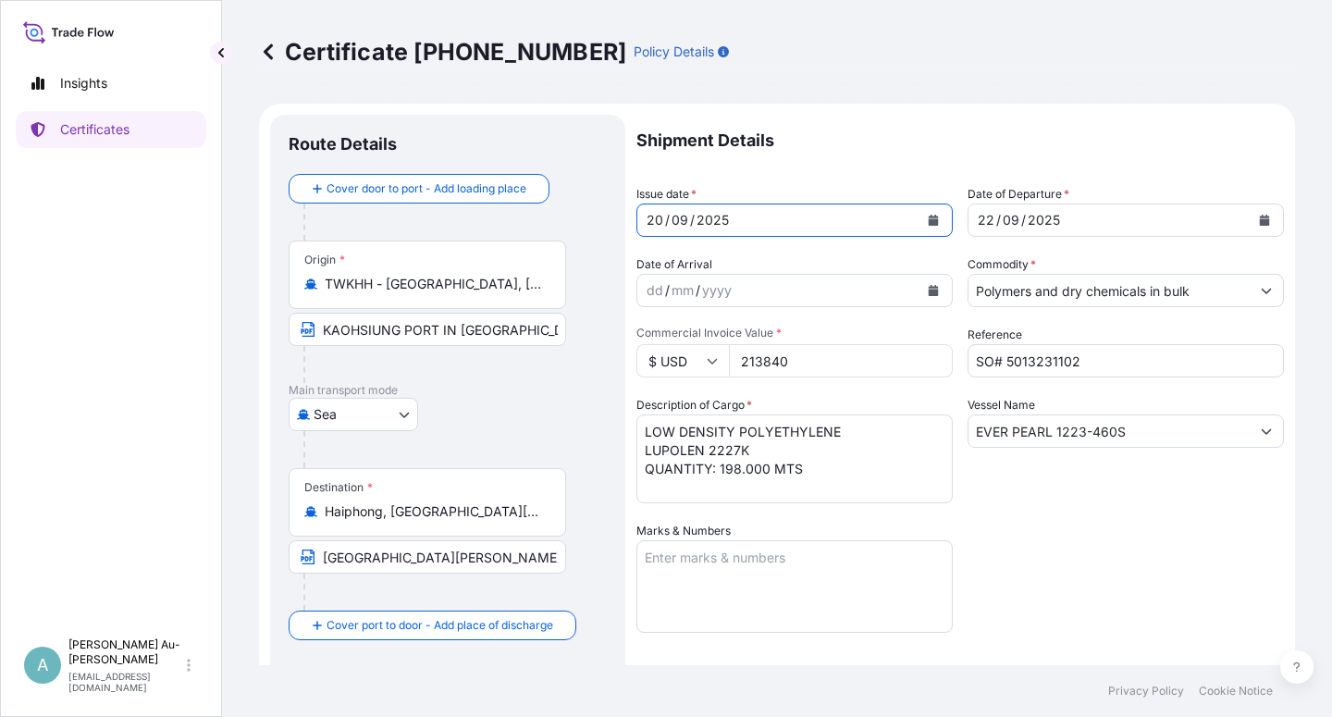
click at [1259, 215] on icon "Calendar" at bounding box center [1264, 220] width 10 height 11
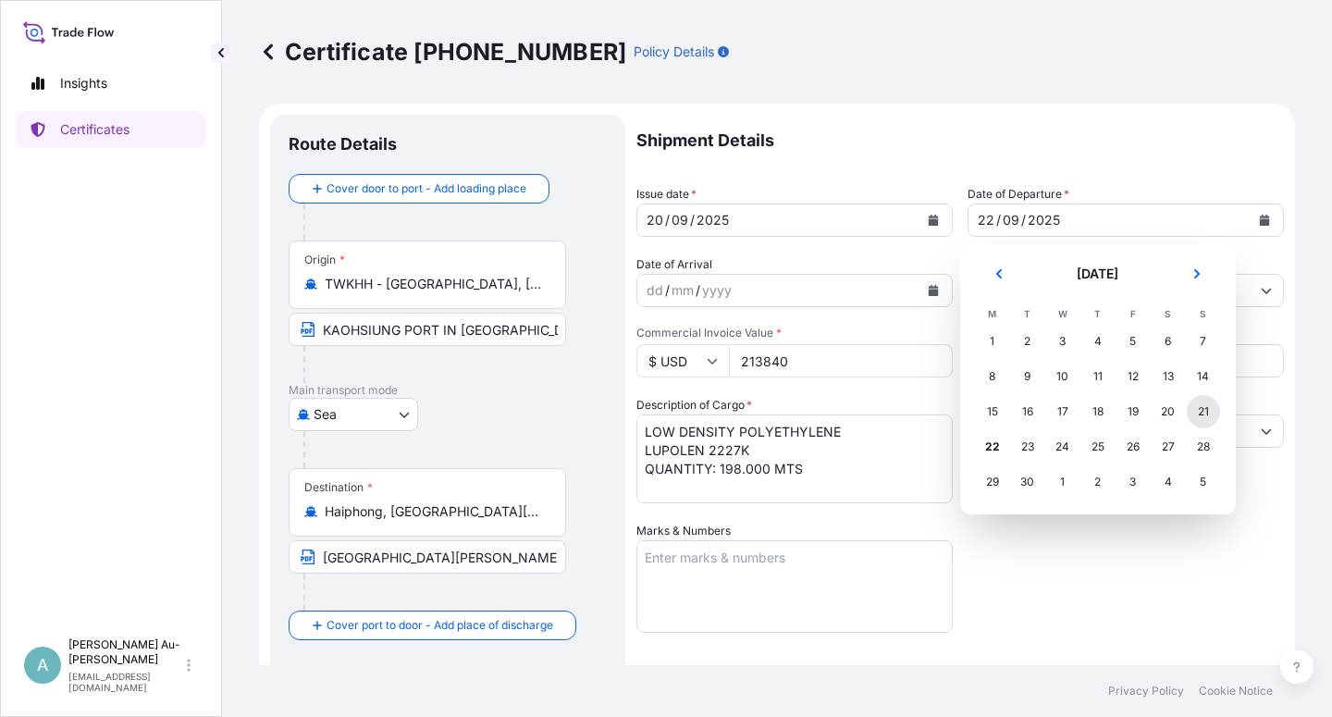
click at [1203, 412] on div "21" at bounding box center [1202, 411] width 33 height 33
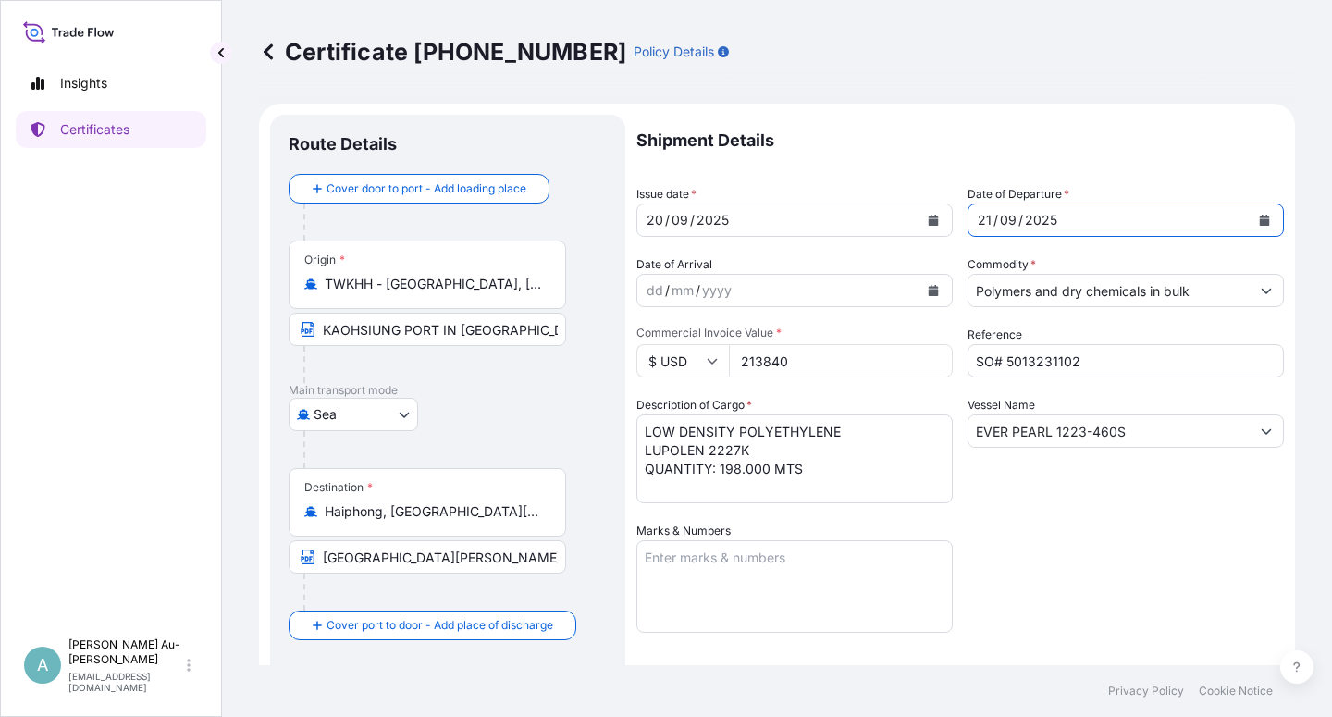
click at [1136, 587] on div "Shipment Details Issue date * [DATE] Date of Departure * [DATE] Date of Arrival…" at bounding box center [959, 591] width 647 height 952
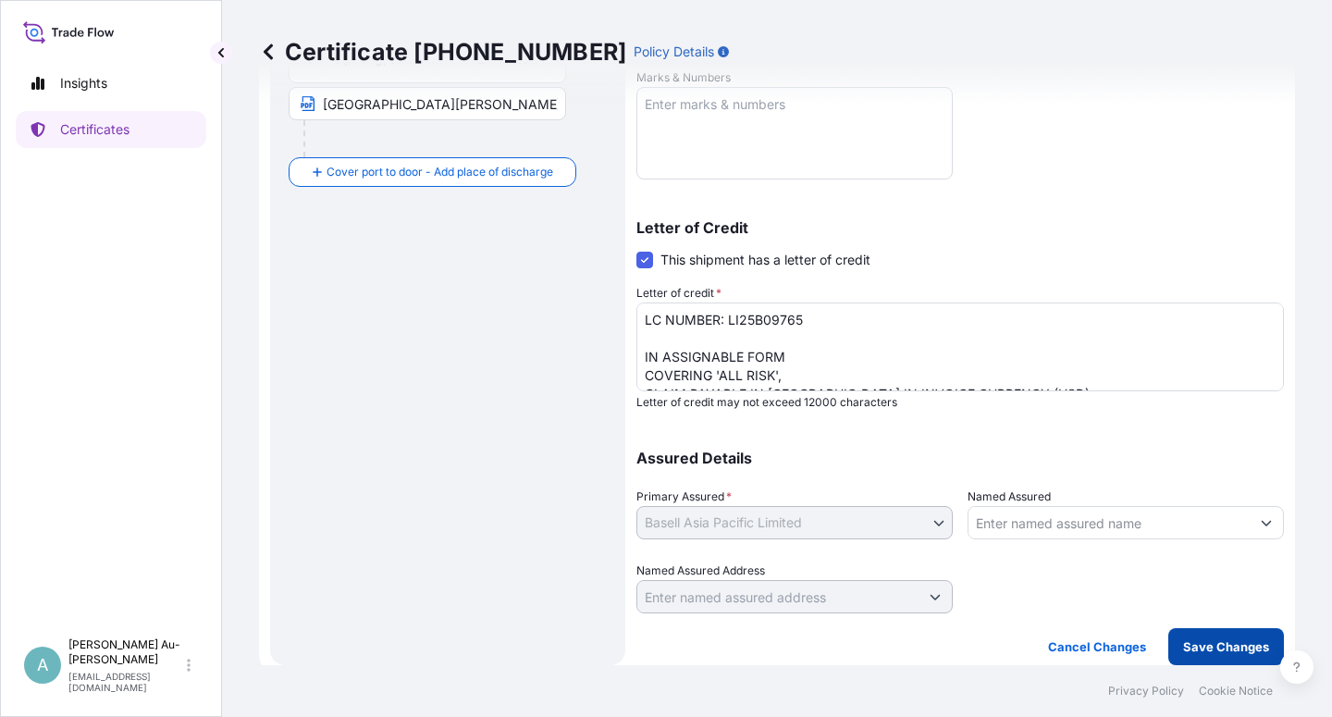
click at [1221, 651] on p "Save Changes" at bounding box center [1226, 646] width 86 height 18
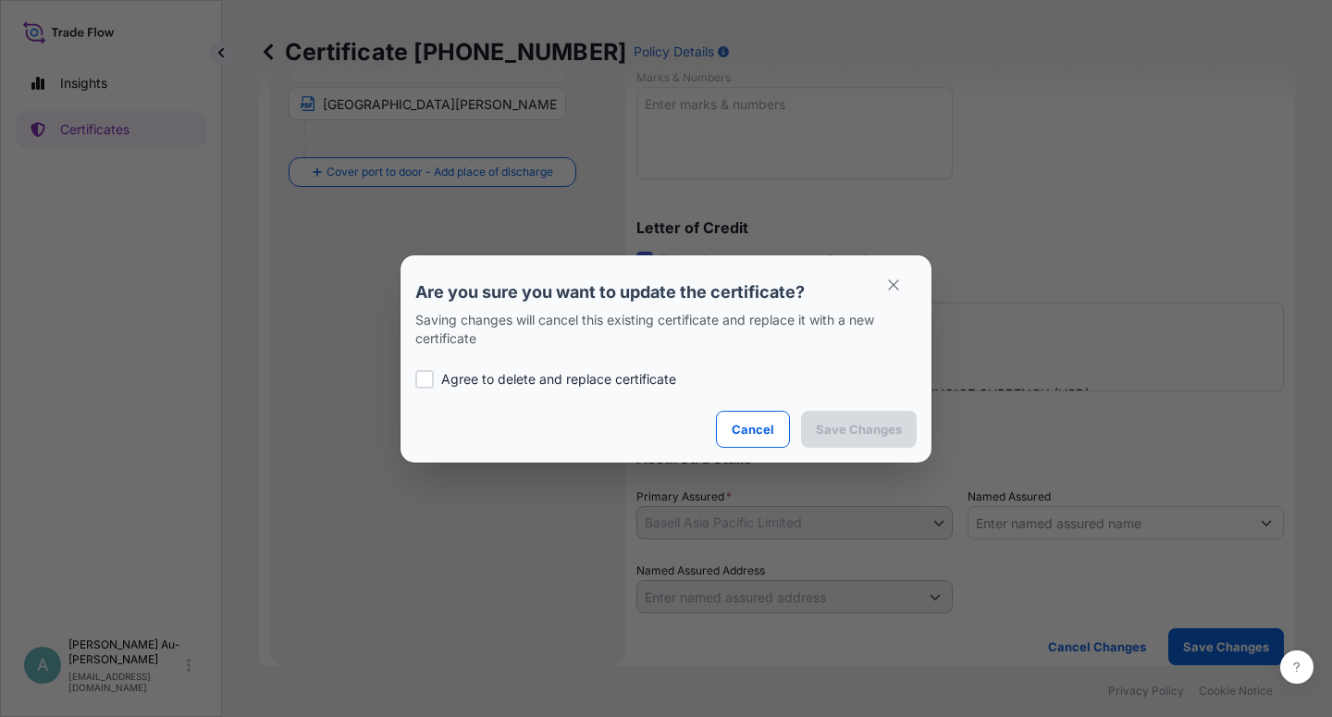
click at [488, 381] on p "Agree to delete and replace certificate" at bounding box center [558, 379] width 235 height 18
checkbox input "true"
click at [845, 429] on p "Save Changes" at bounding box center [859, 429] width 86 height 18
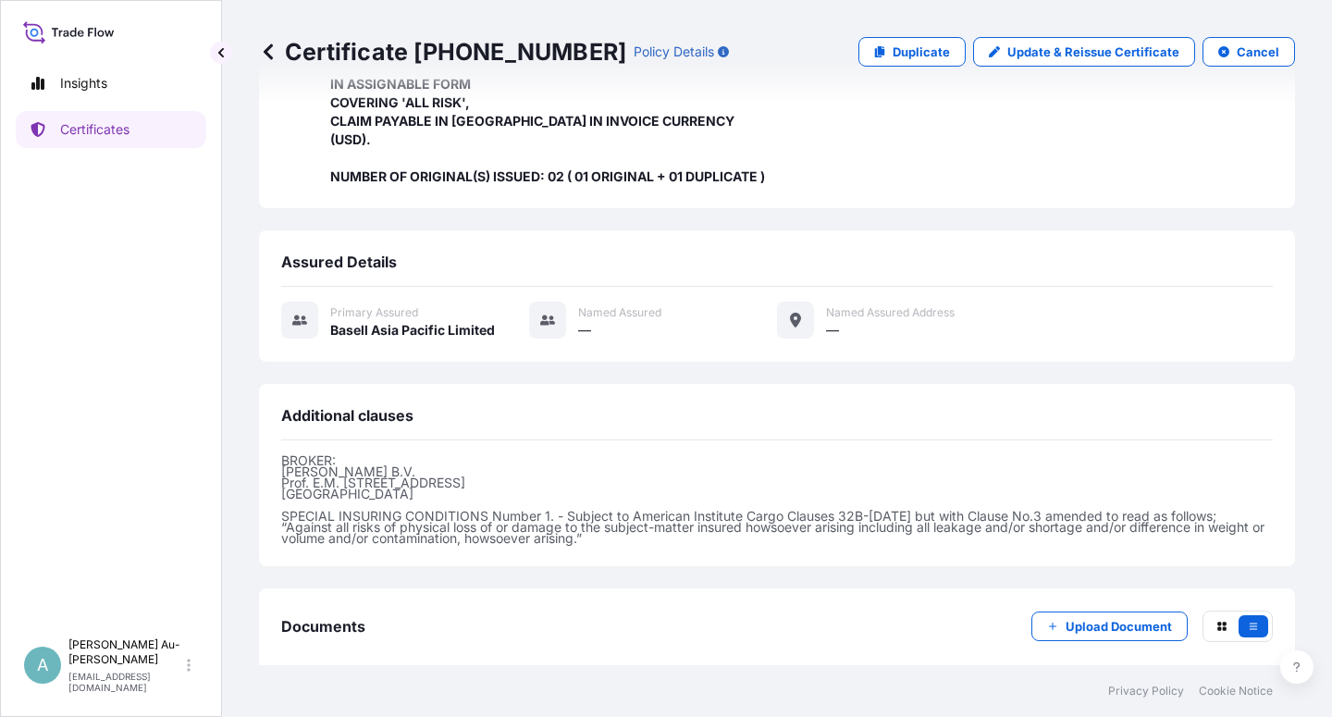
scroll to position [531, 0]
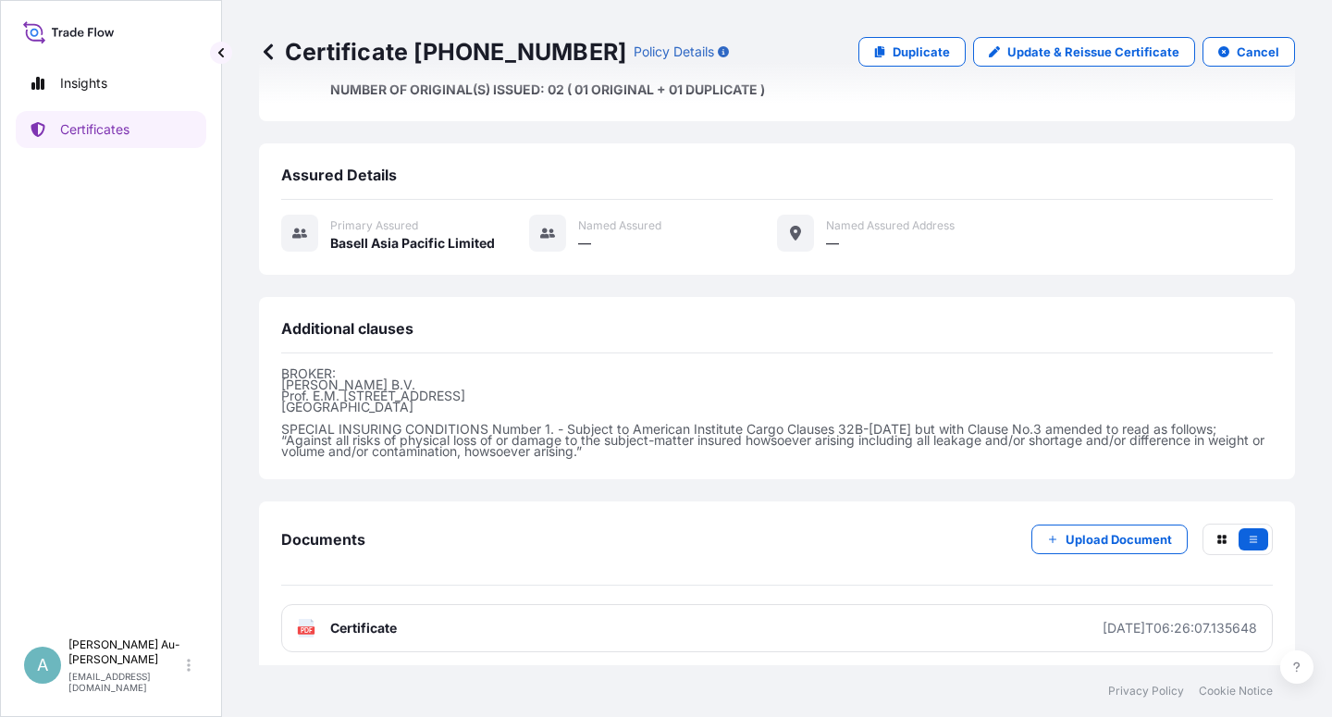
click at [529, 617] on link "PDF Certificate [DATE]T06:26:07.135648" at bounding box center [776, 628] width 991 height 48
click at [92, 136] on p "Certificates" at bounding box center [94, 129] width 69 height 18
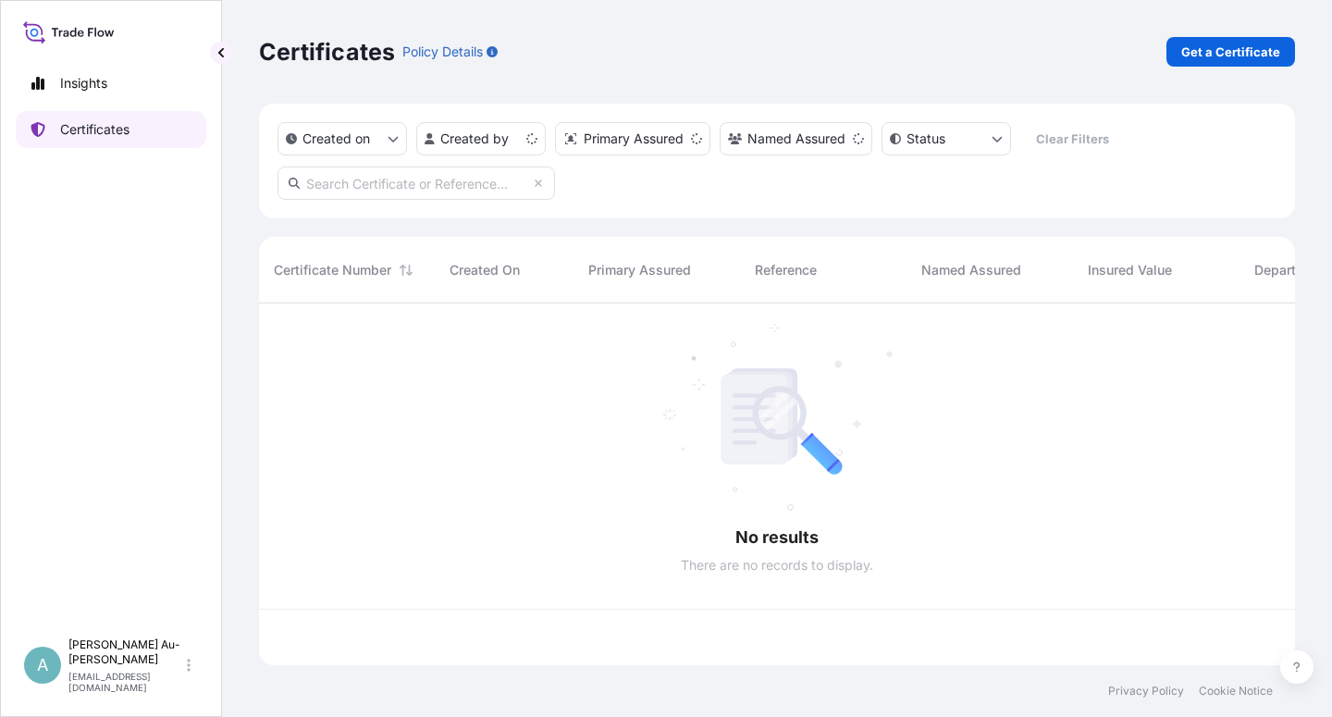
scroll to position [356, 1020]
click at [388, 187] on input "text" at bounding box center [415, 182] width 277 height 33
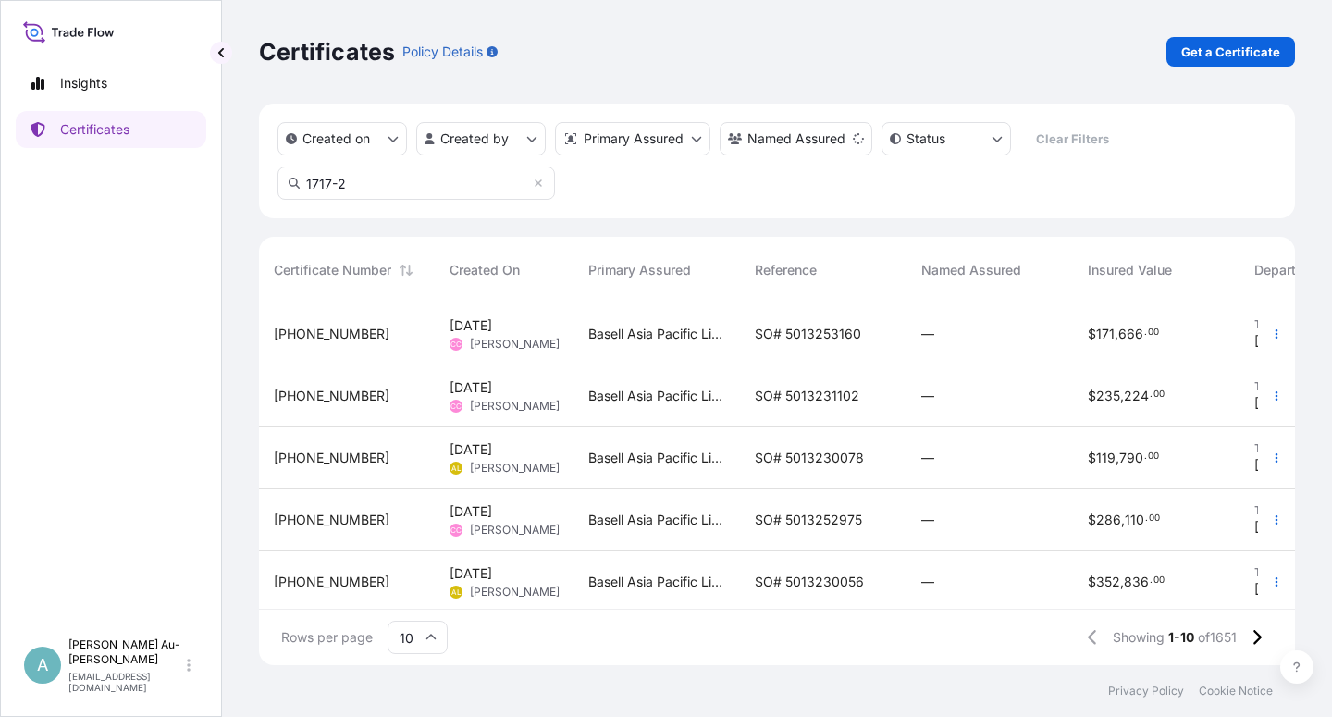
type input "1717-2"
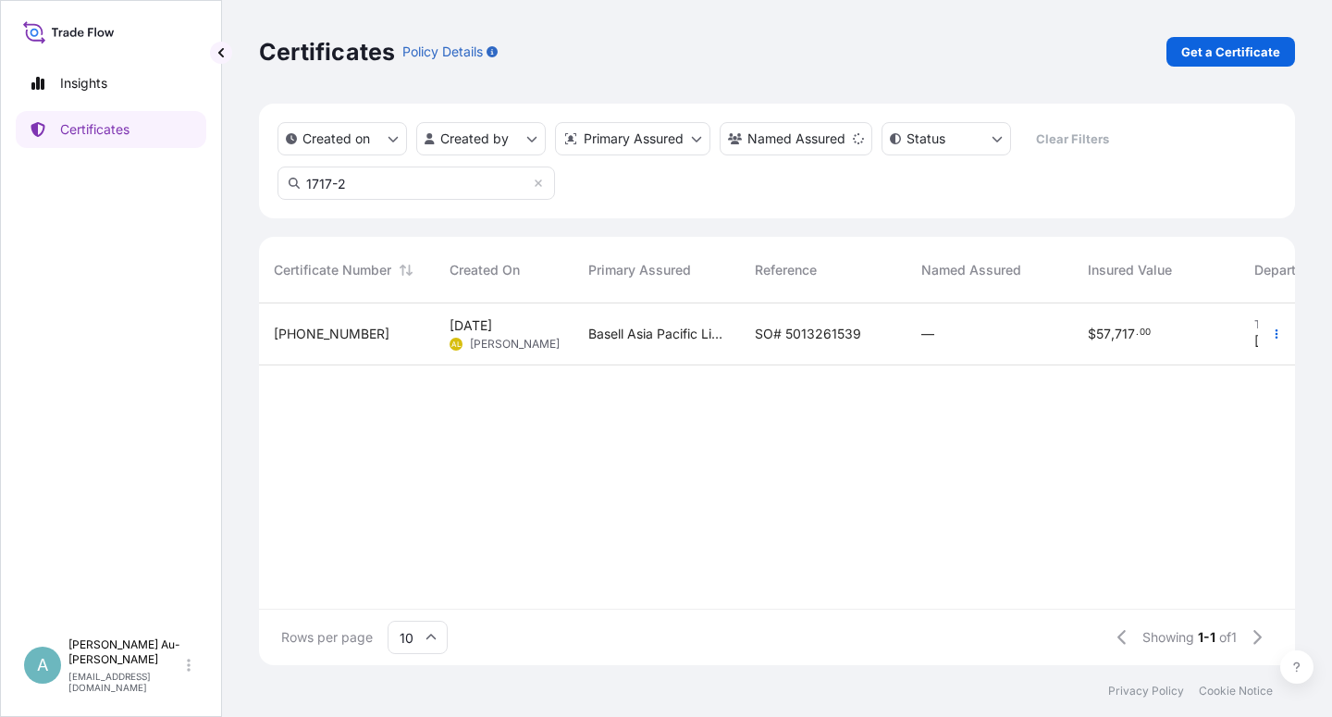
click at [822, 338] on span "SO# 5013261539" at bounding box center [808, 334] width 106 height 18
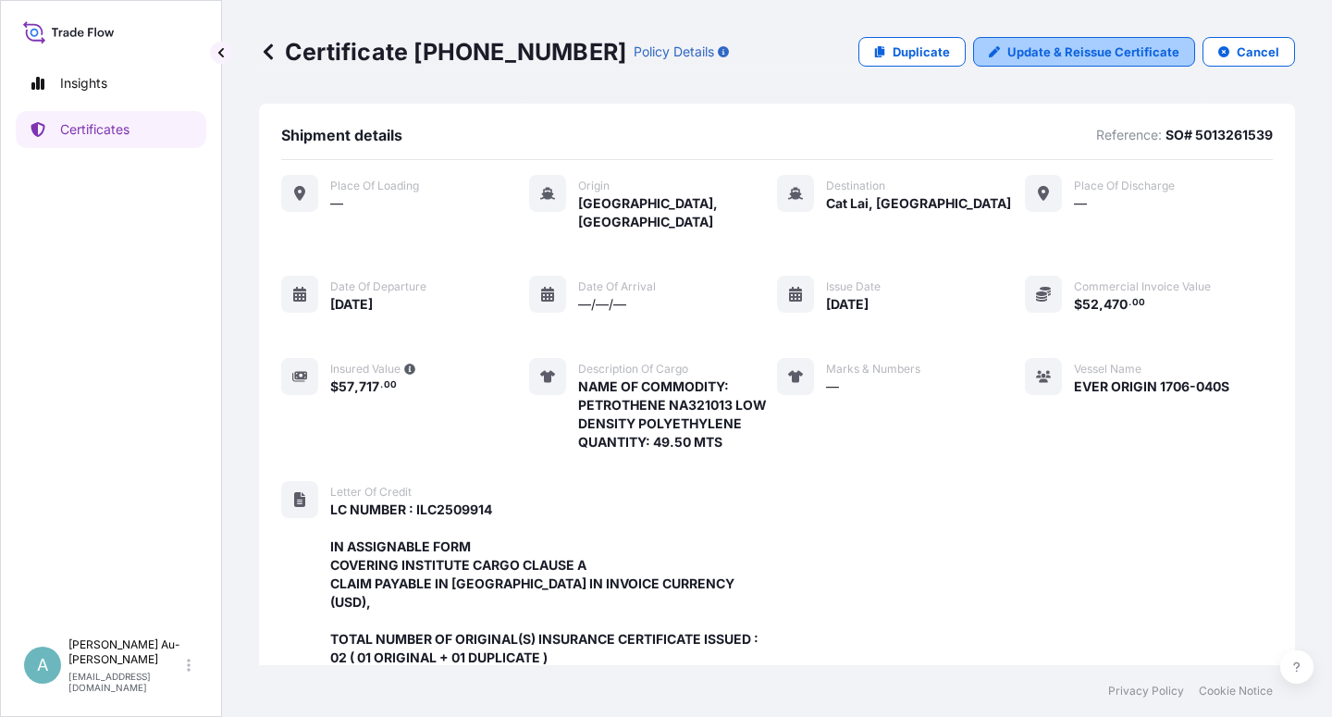
click at [1063, 52] on p "Update & Reissue Certificate" at bounding box center [1093, 52] width 172 height 18
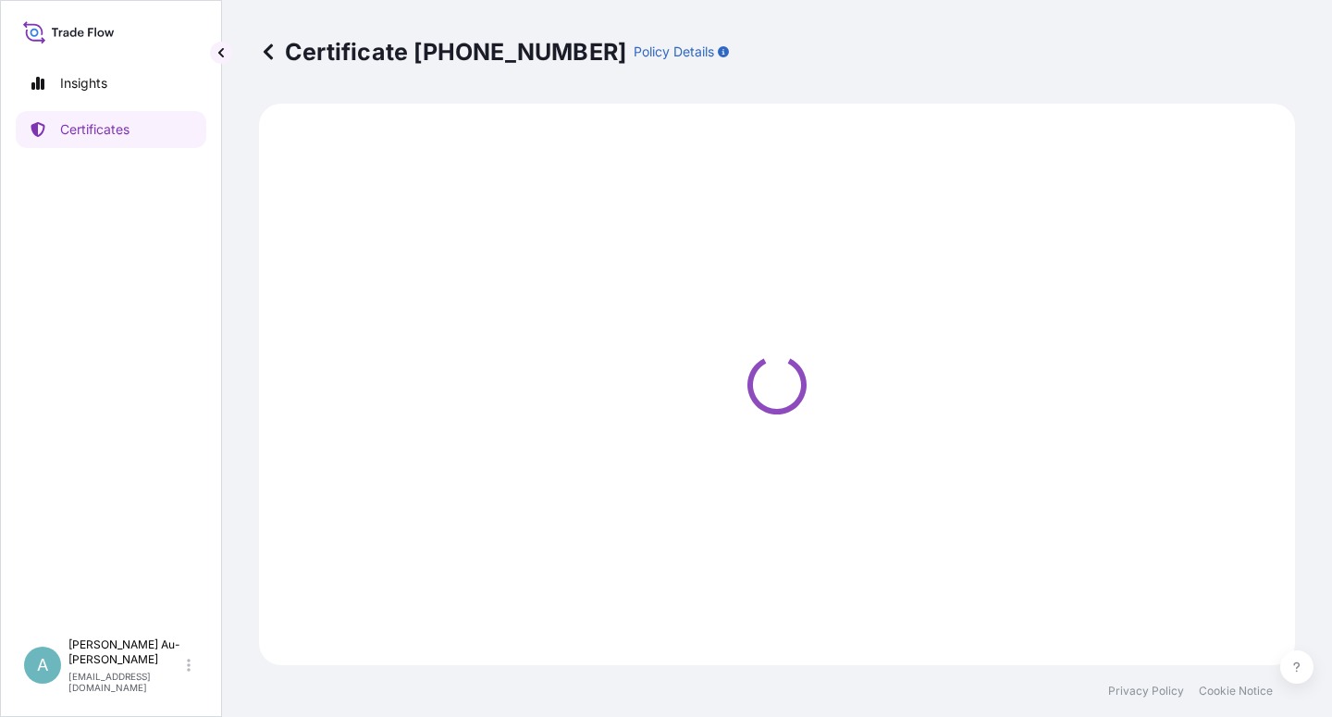
select select "Sea"
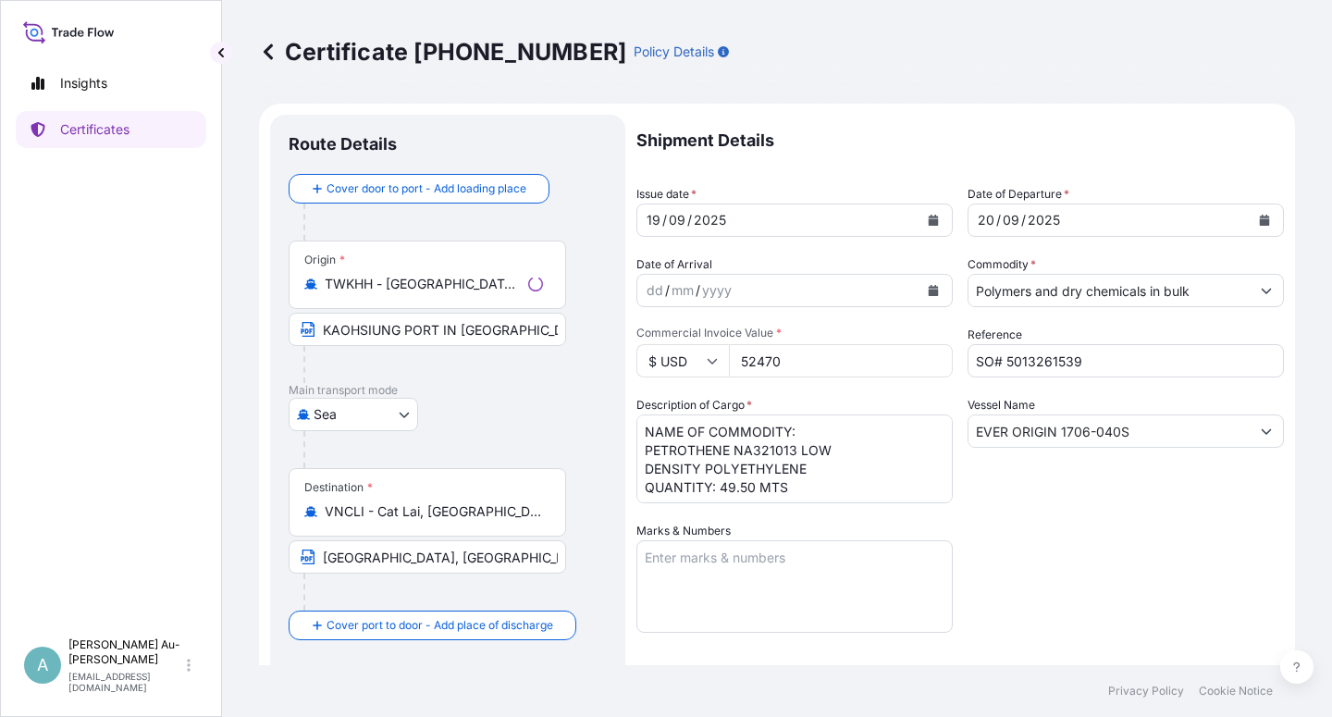
select select "32034"
click at [937, 225] on button "Calendar" at bounding box center [933, 220] width 30 height 30
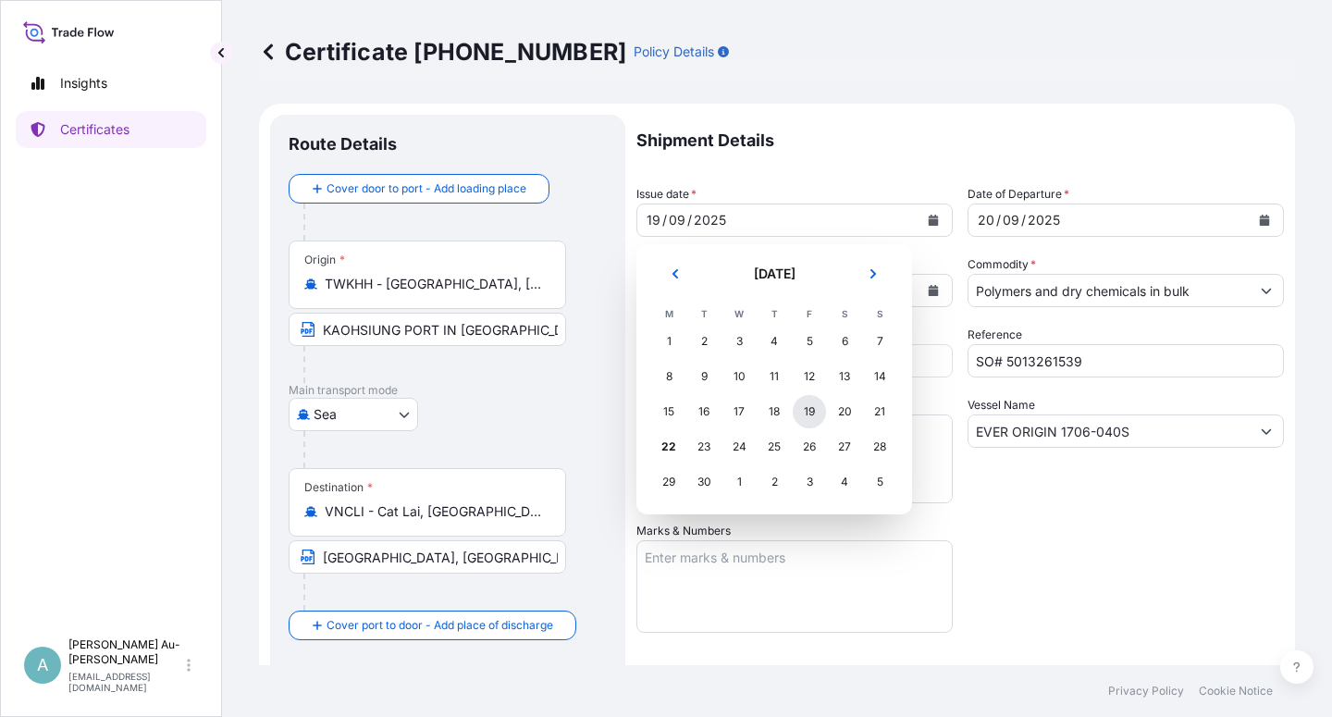
click at [811, 418] on div "19" at bounding box center [808, 411] width 33 height 33
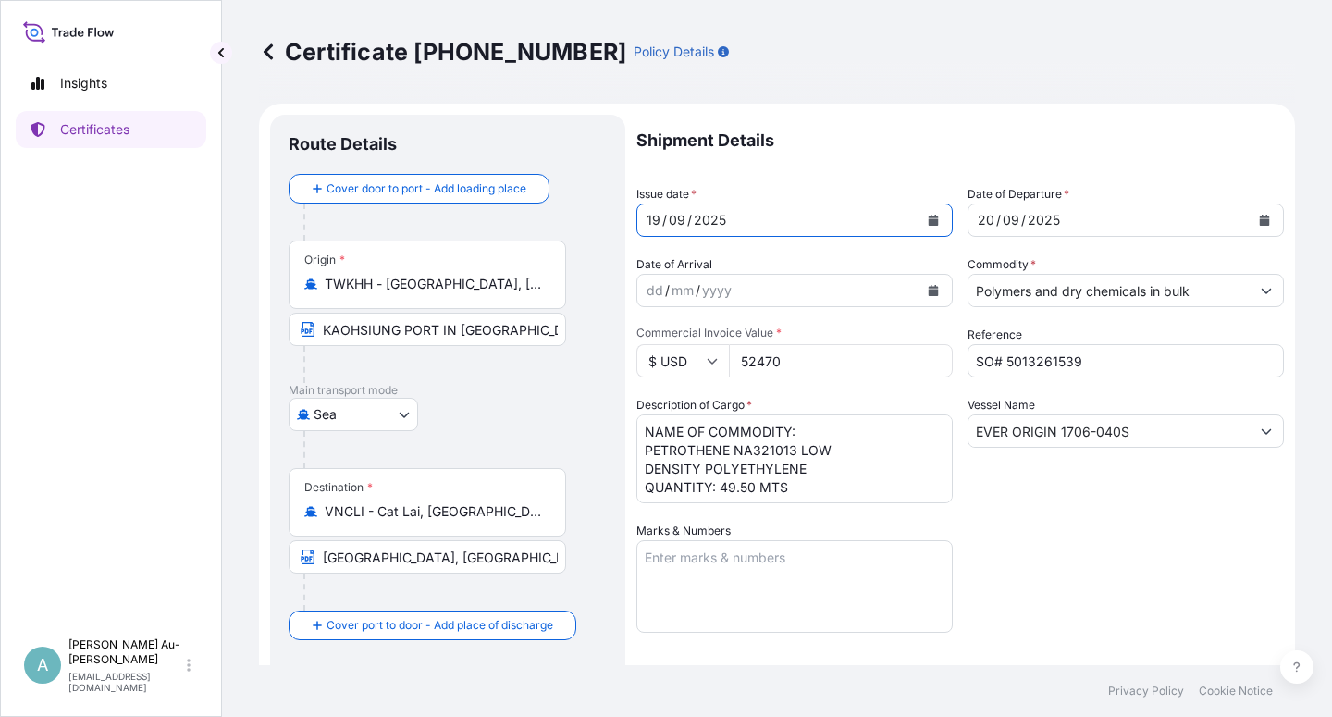
drag, startPoint x: 1134, startPoint y: 554, endPoint x: 1118, endPoint y: 557, distance: 16.0
click at [1129, 556] on div "Shipment Details Issue date * [DATE] Date of Departure * [DATE] Date of Arrival…" at bounding box center [959, 591] width 647 height 952
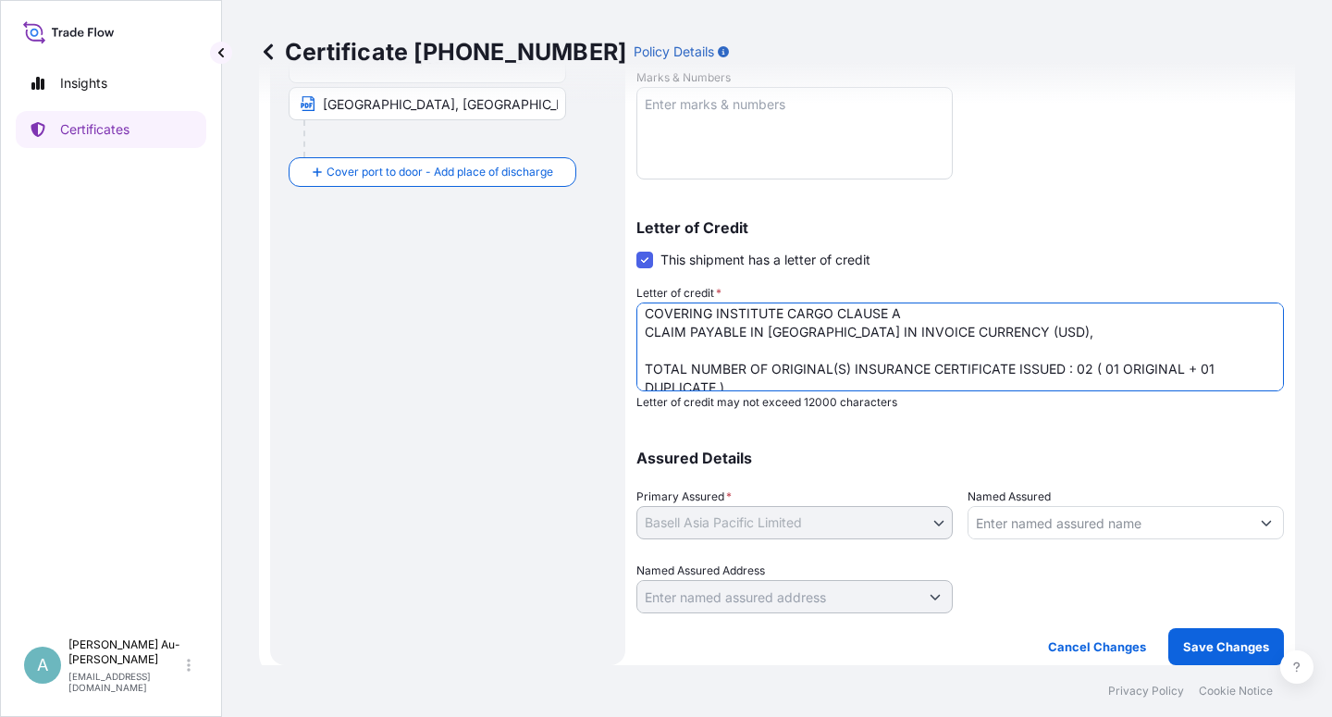
scroll to position [94, 0]
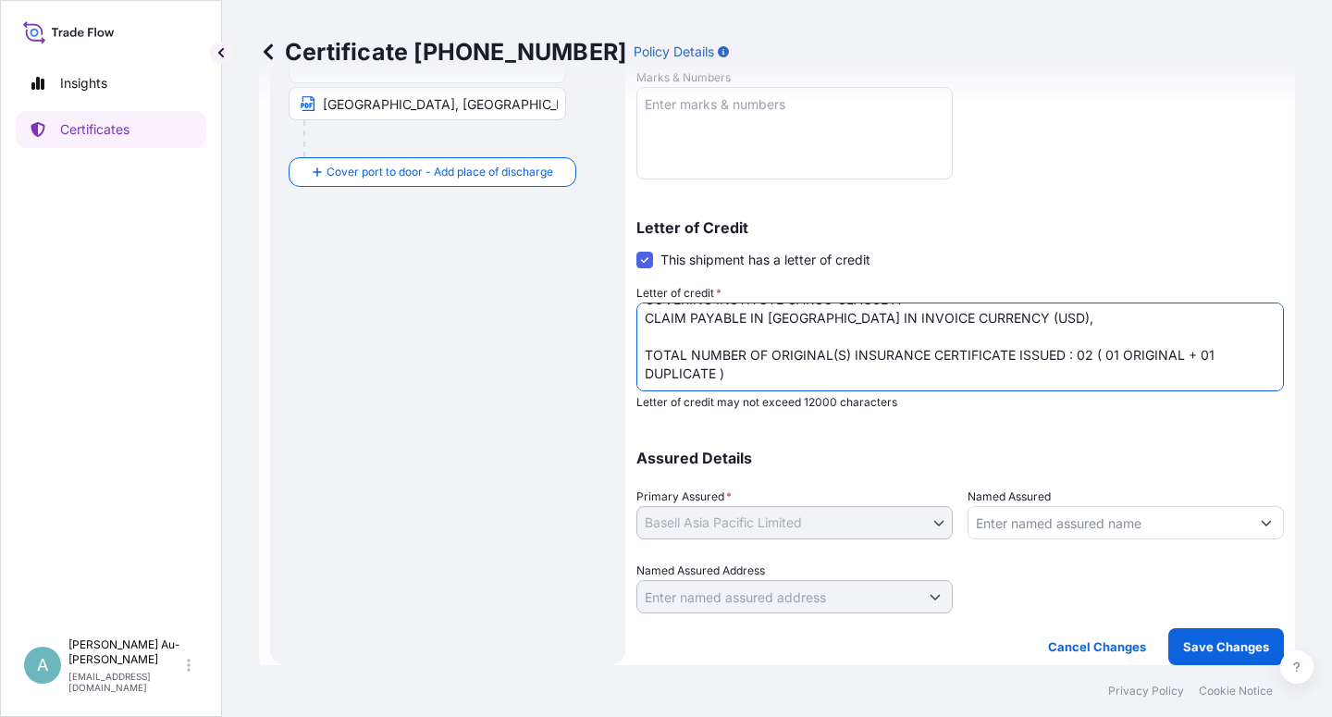
click at [1012, 337] on textarea "LC NUMBER : ILC2509914 IN ASSIGNABLE FORM COVERING INSTITUTE CARGO CLAUSE A CLA…" at bounding box center [959, 346] width 647 height 89
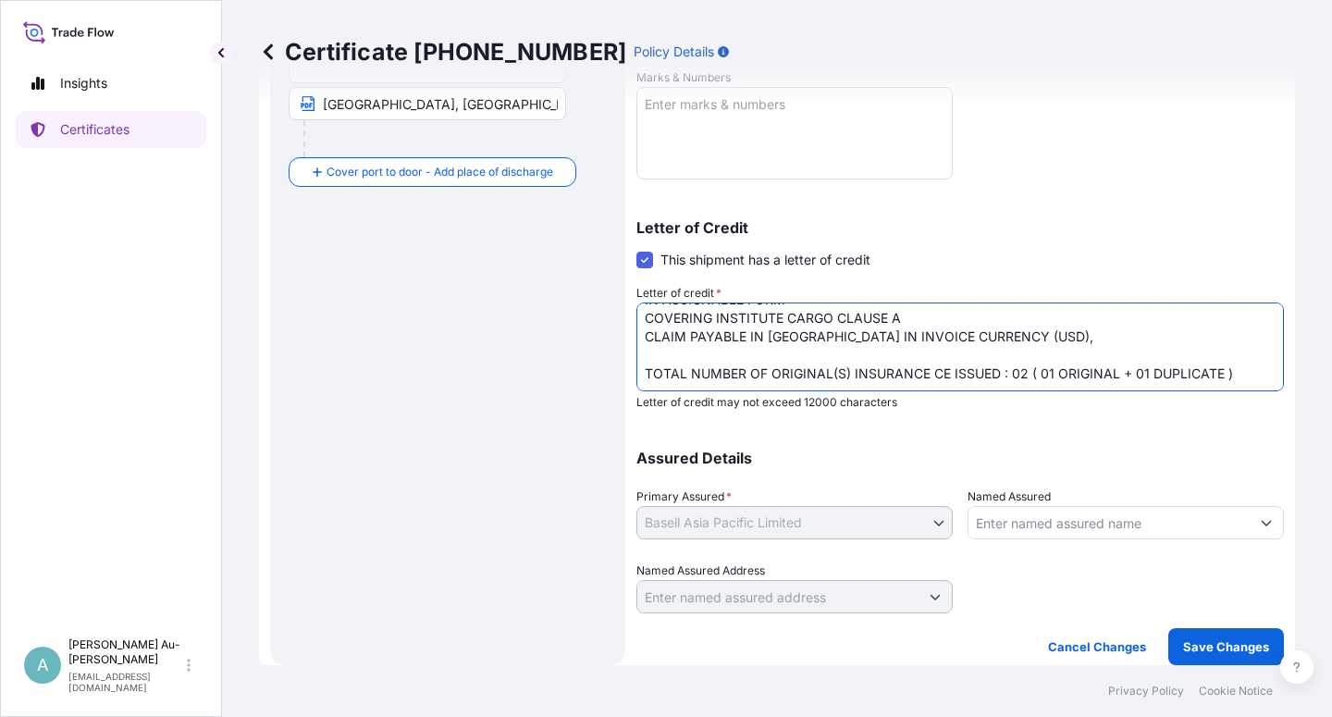
scroll to position [76, 0]
click at [1183, 348] on textarea "LC NUMBER : ILC2509914 IN ASSIGNABLE FORM COVERING INSTITUTE CARGO CLAUSE A CLA…" at bounding box center [959, 346] width 647 height 89
type textarea "LC NUMBER : ILC2509914 IN ASSIGNABLE FORM COVERING INSTITUTE CARGO CLAUSE A CLA…"
click at [1214, 641] on p "Save Changes" at bounding box center [1226, 646] width 86 height 18
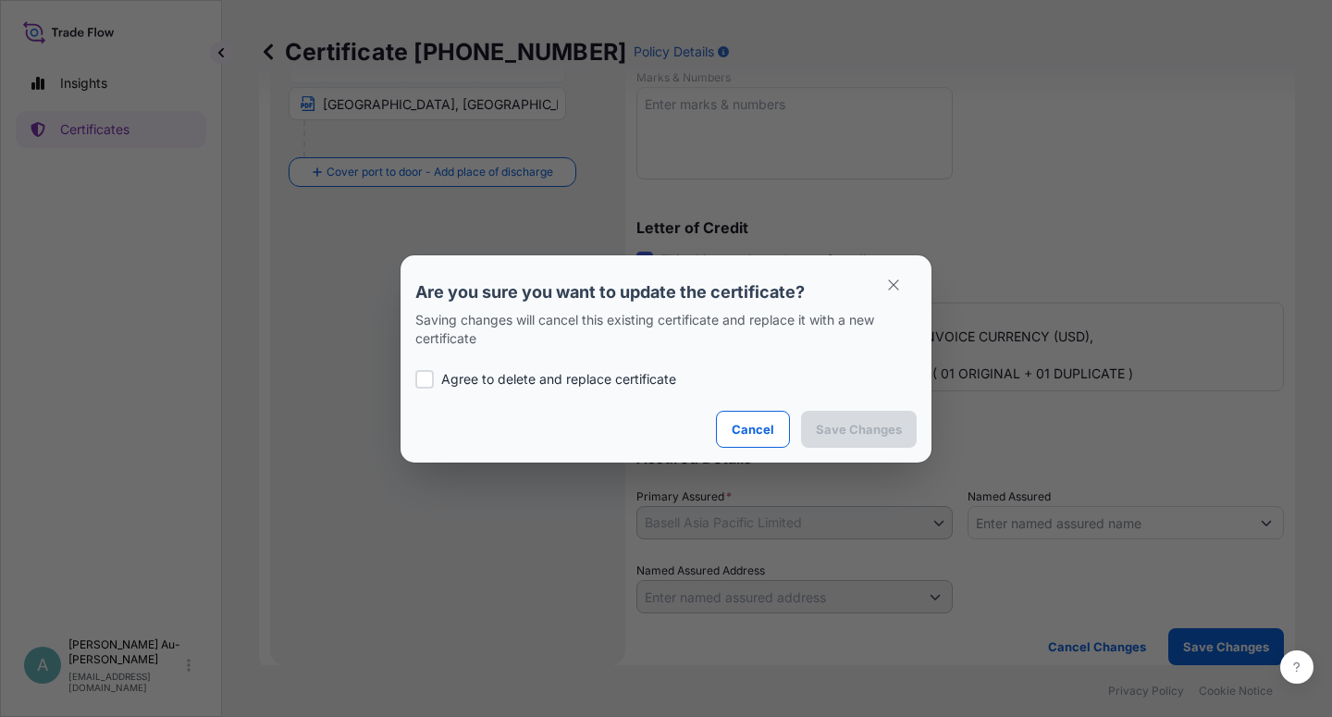
click at [431, 382] on div at bounding box center [424, 379] width 18 height 18
checkbox input "true"
click at [889, 423] on p "Save Changes" at bounding box center [859, 429] width 86 height 18
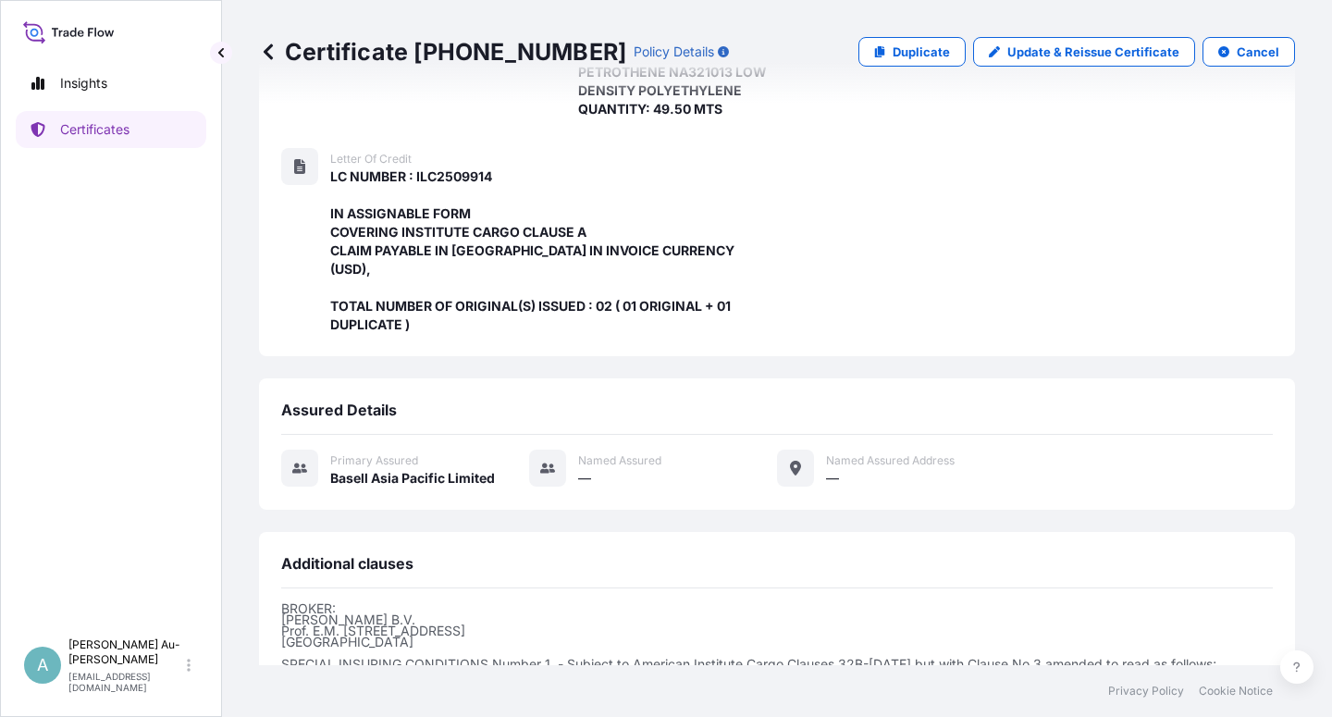
scroll to position [549, 0]
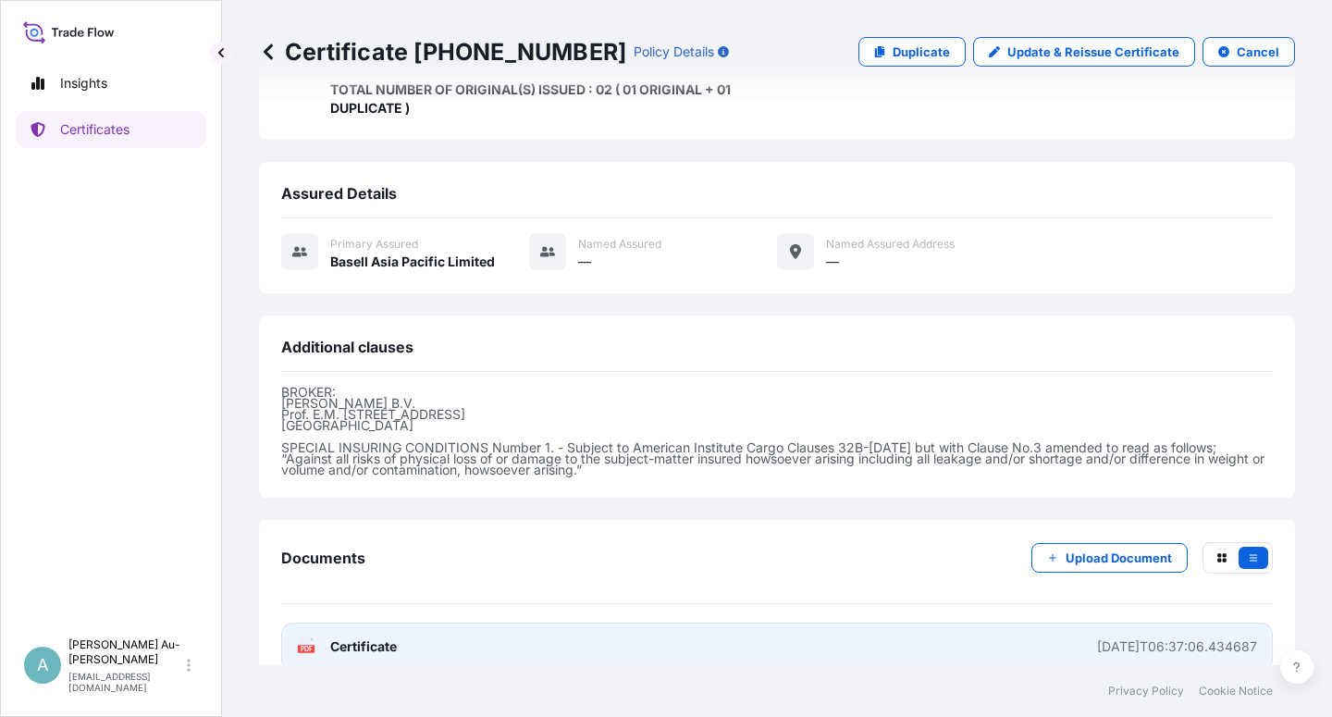
click at [623, 622] on link "PDF Certificate [DATE]T06:37:06.434687" at bounding box center [776, 646] width 991 height 48
